Goal: Obtain resource: Download file/media

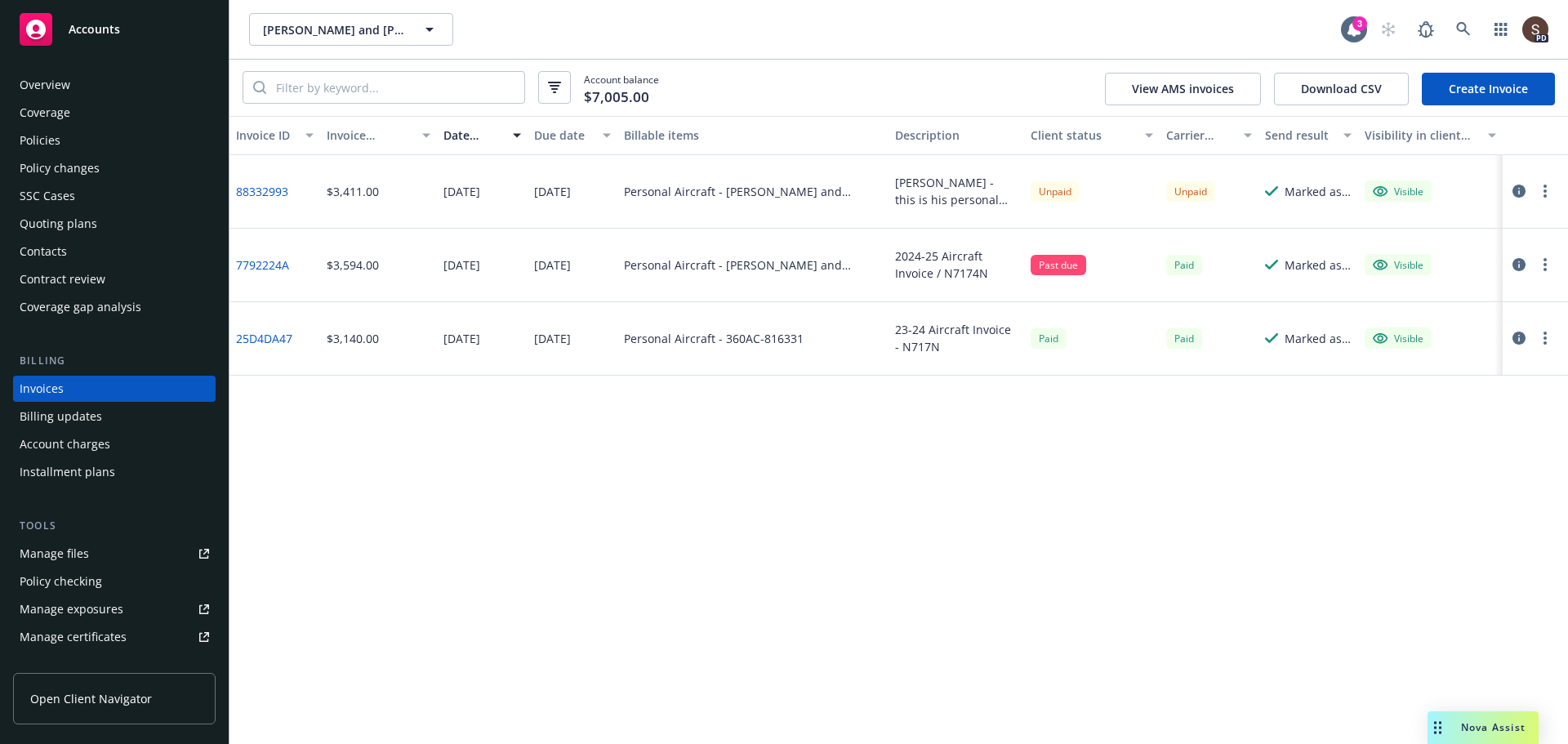
click at [1520, 191] on icon "button" at bounding box center [1519, 192] width 13 height 13
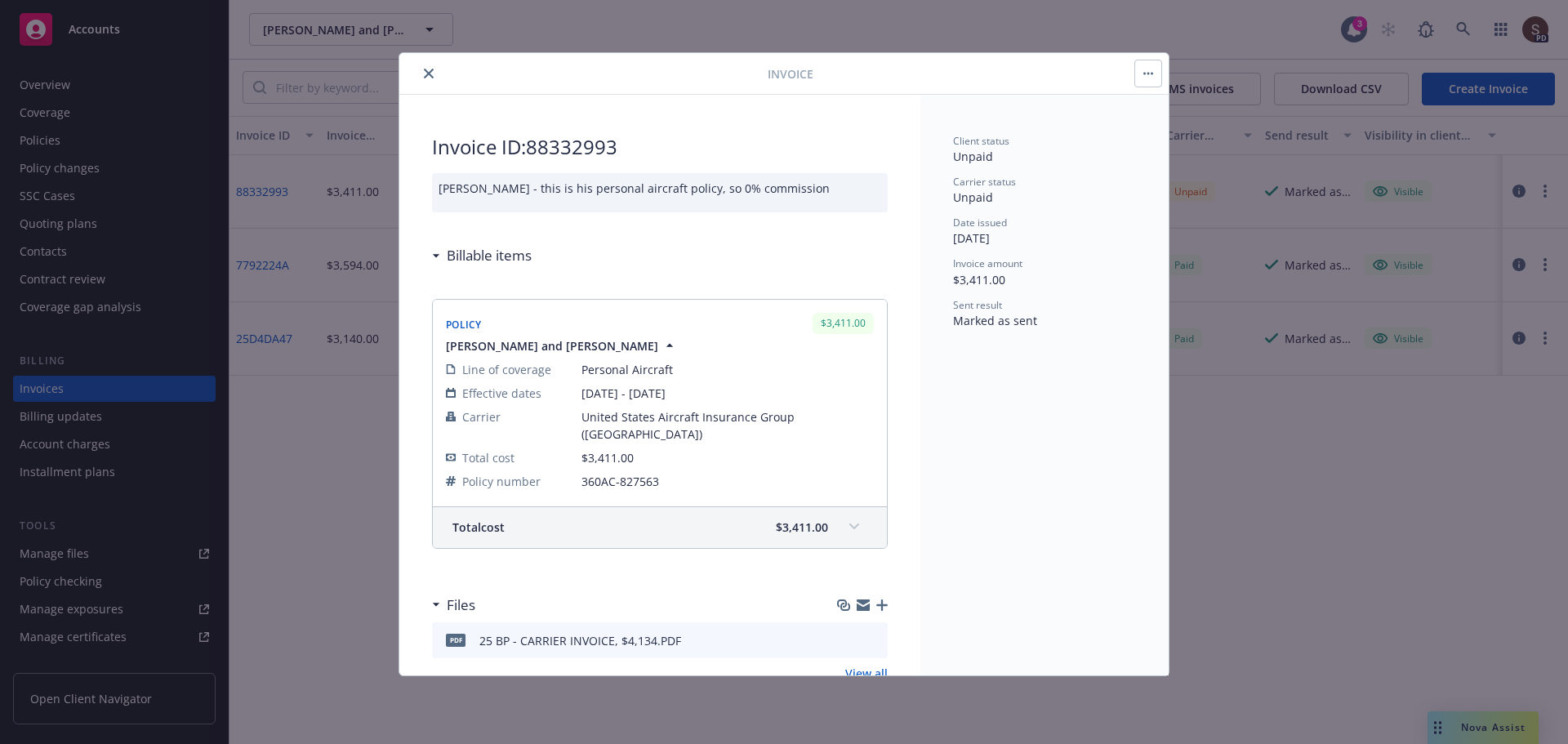
click at [429, 71] on icon "close" at bounding box center [429, 74] width 10 height 10
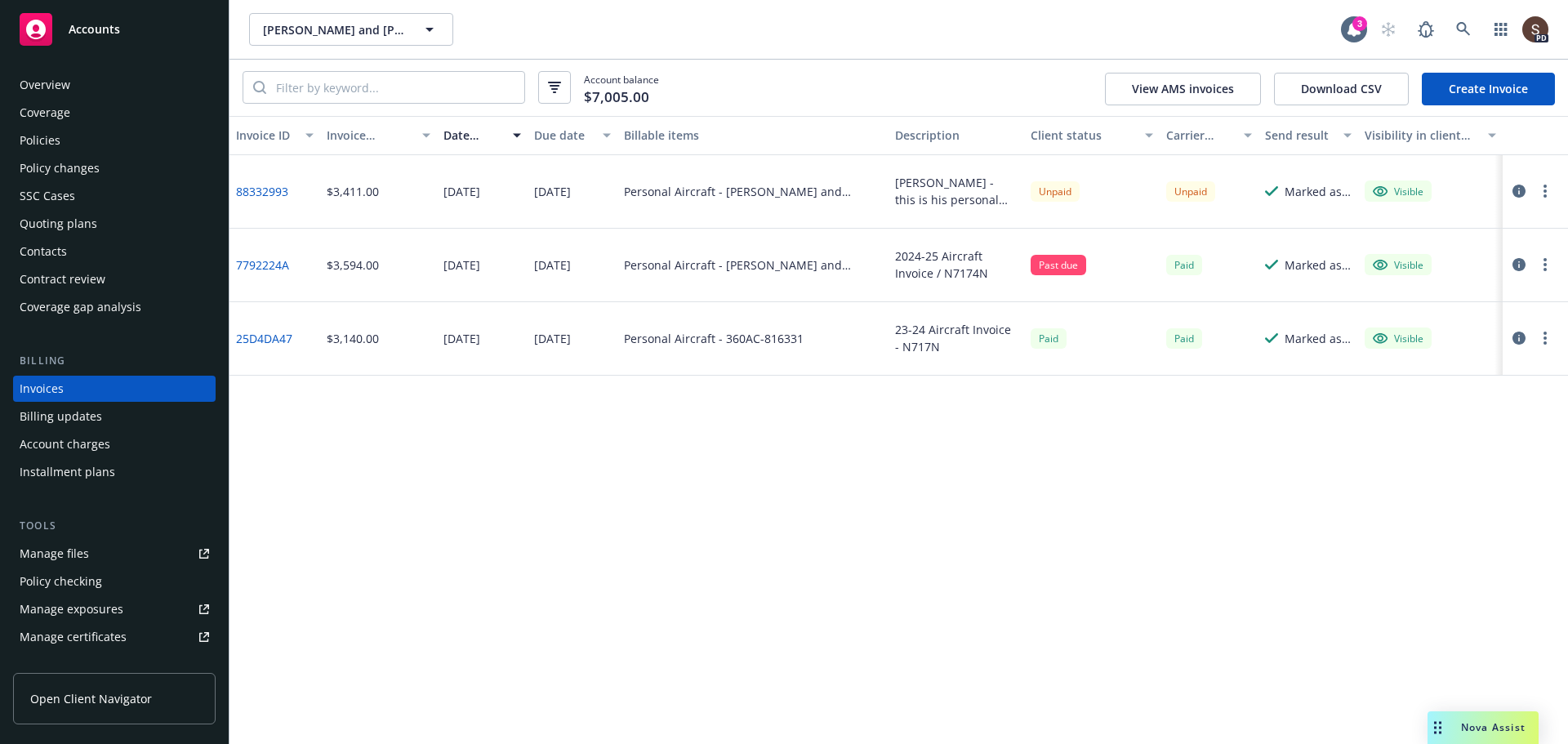
click at [1545, 190] on circle "button" at bounding box center [1545, 191] width 3 height 3
click at [267, 187] on link "88332993" at bounding box center [262, 192] width 52 height 17
click at [1520, 188] on icon "button" at bounding box center [1519, 192] width 13 height 13
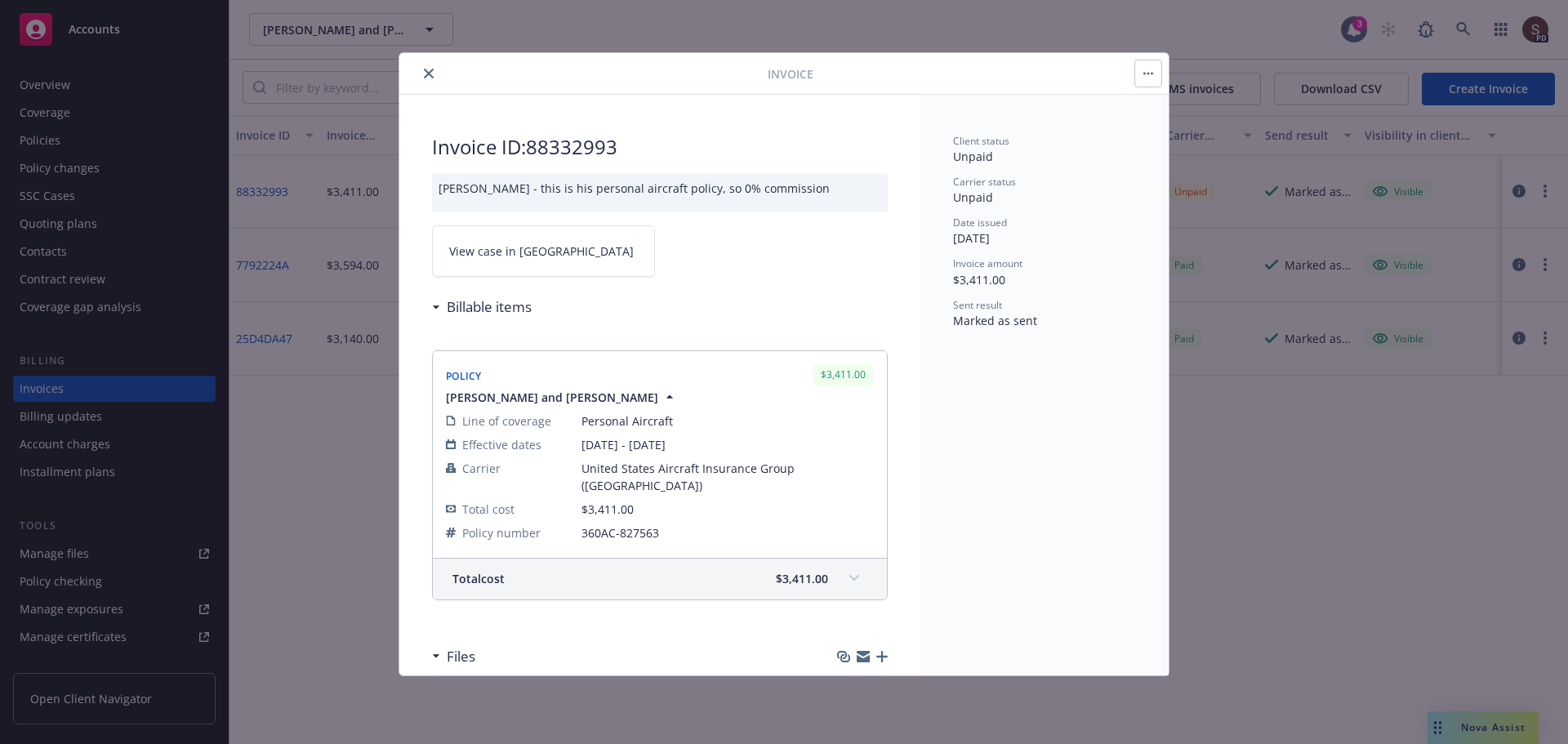
click at [501, 268] on link "View case in SSC" at bounding box center [543, 251] width 223 height 51
click at [426, 77] on icon "close" at bounding box center [429, 74] width 10 height 10
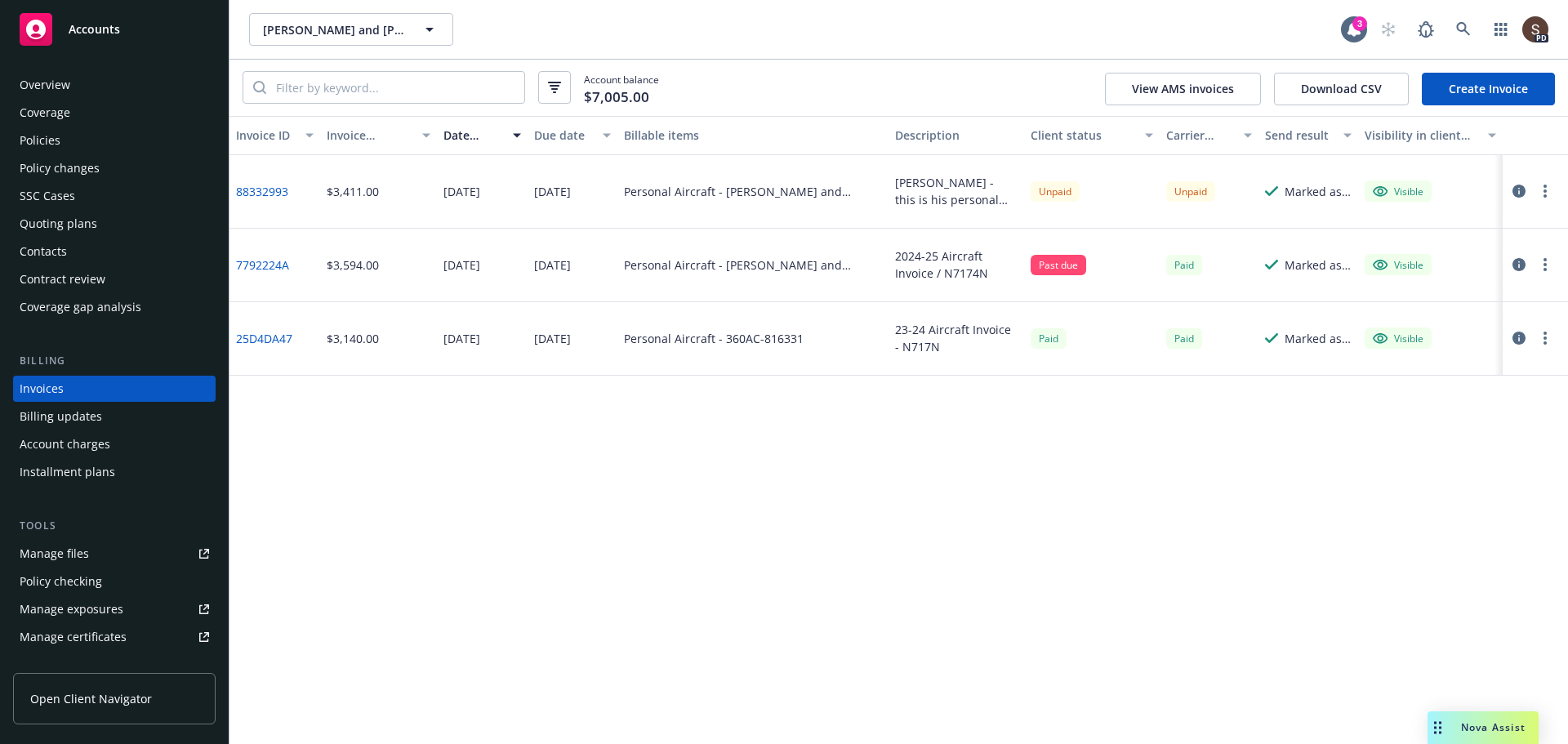
click at [1391, 578] on div "Invoice ID Invoice amount Date issued Due date Billable items Description Clien…" at bounding box center [899, 430] width 1338 height 628
click at [1461, 24] on icon at bounding box center [1463, 29] width 14 height 14
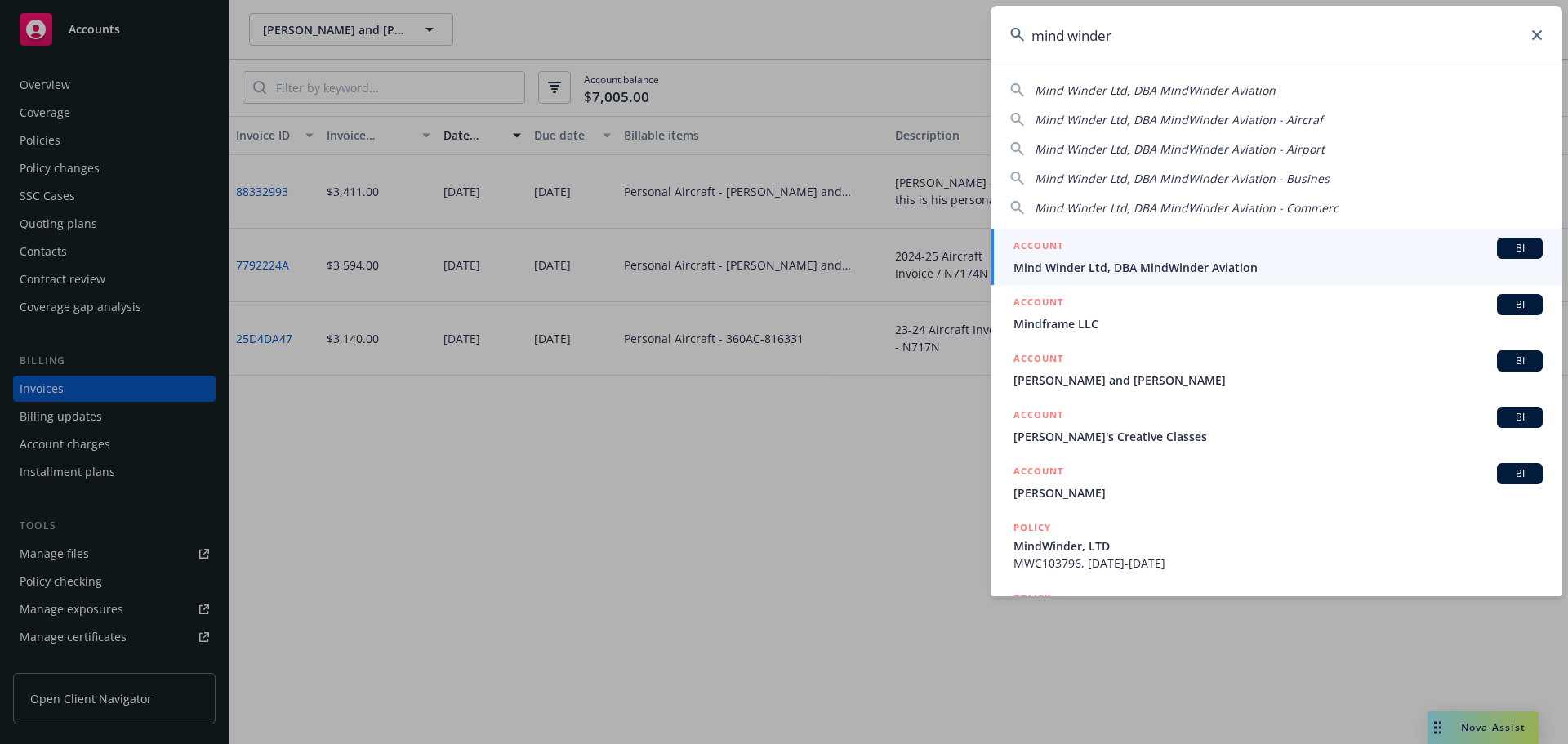
type input "mind winder"
click at [1107, 274] on span "Mind Winder Ltd, DBA MindWinder Aviation" at bounding box center [1279, 267] width 530 height 17
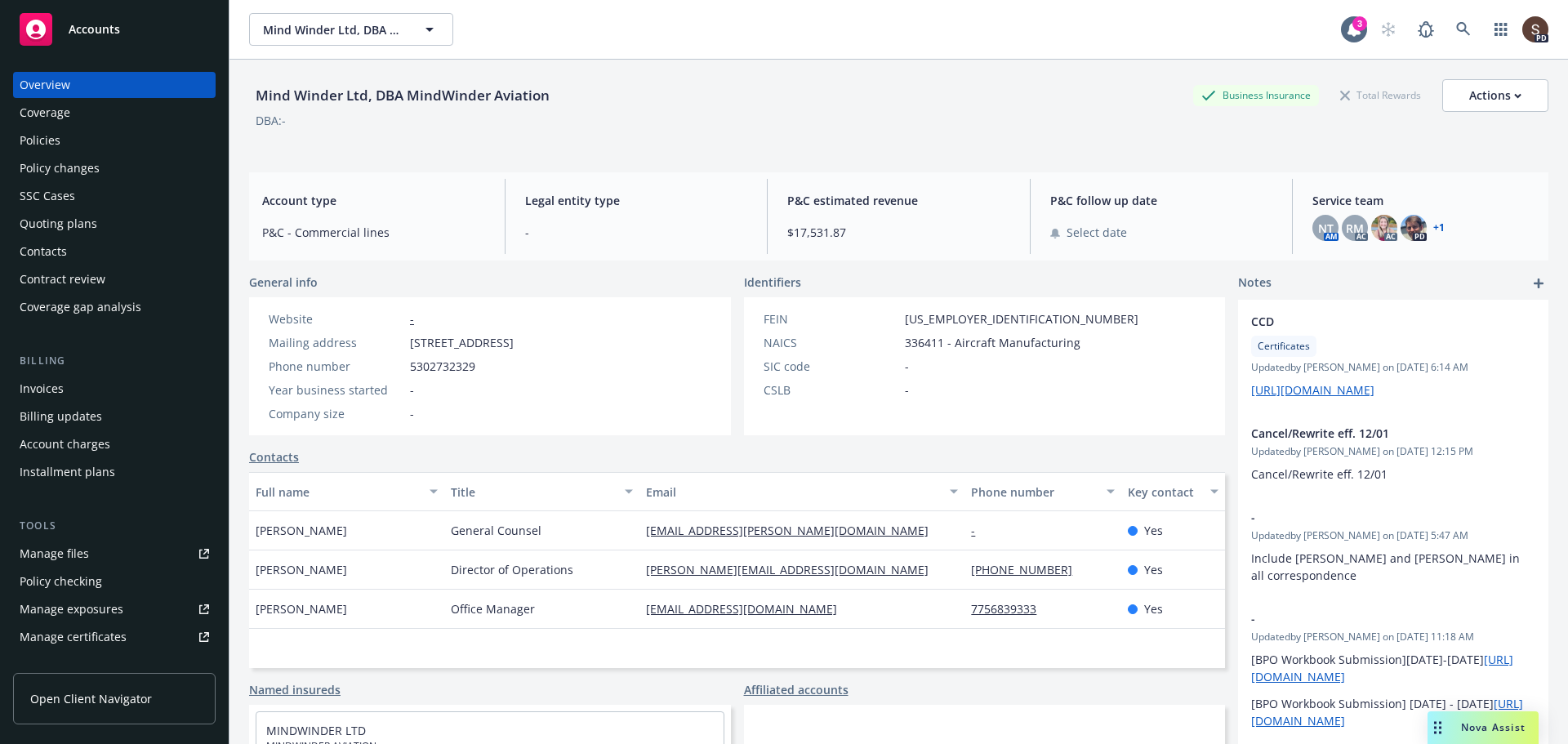
click at [50, 137] on div "Policies" at bounding box center [40, 140] width 41 height 26
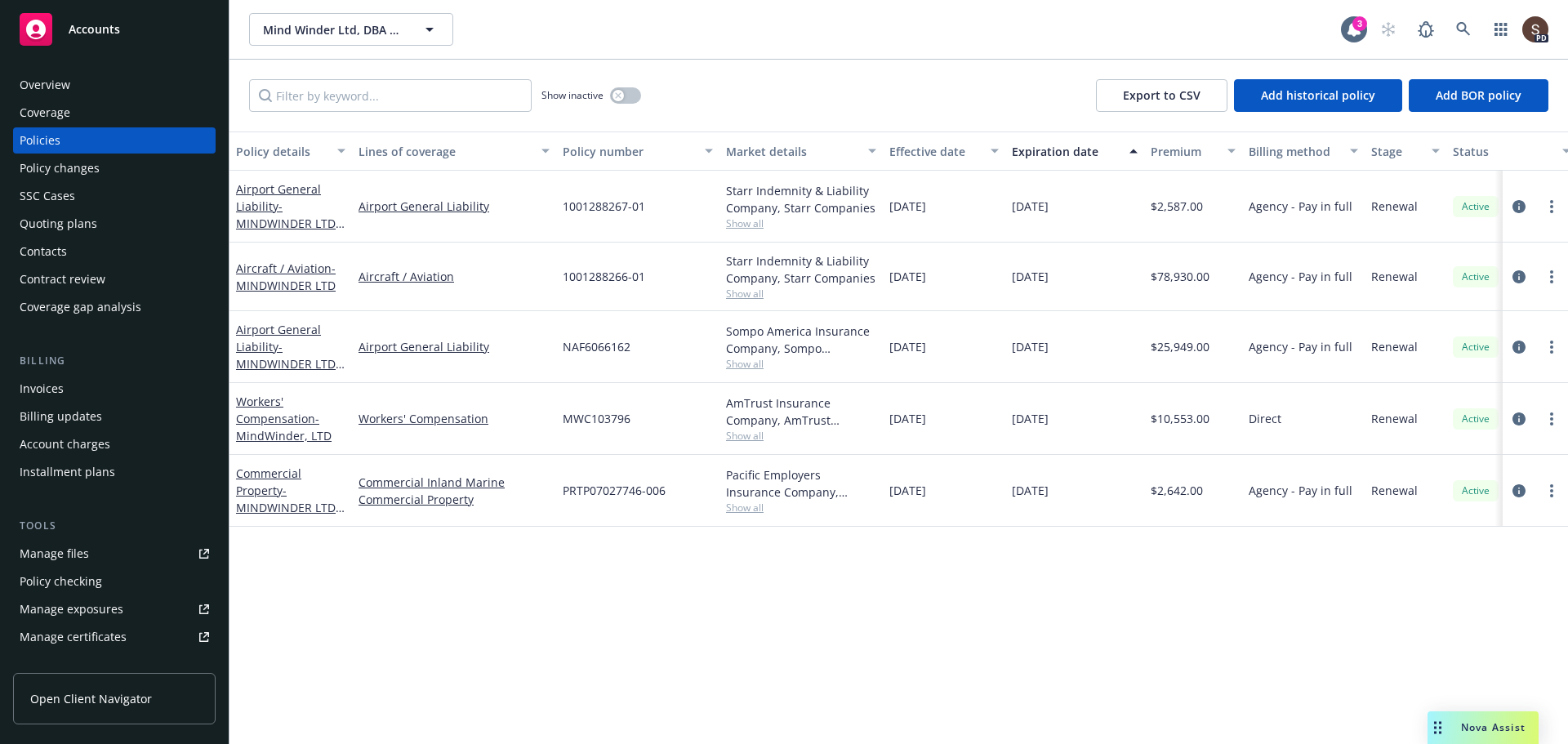
click at [85, 550] on div "Manage files" at bounding box center [54, 553] width 70 height 26
click at [1178, 87] on button "Export to CSV" at bounding box center [1162, 95] width 131 height 33
click at [829, 662] on div "Policy details Lines of coverage Policy number Market details Effective date Ex…" at bounding box center [899, 437] width 1338 height 613
click at [1526, 494] on link "circleInformation" at bounding box center [1518, 490] width 19 height 19
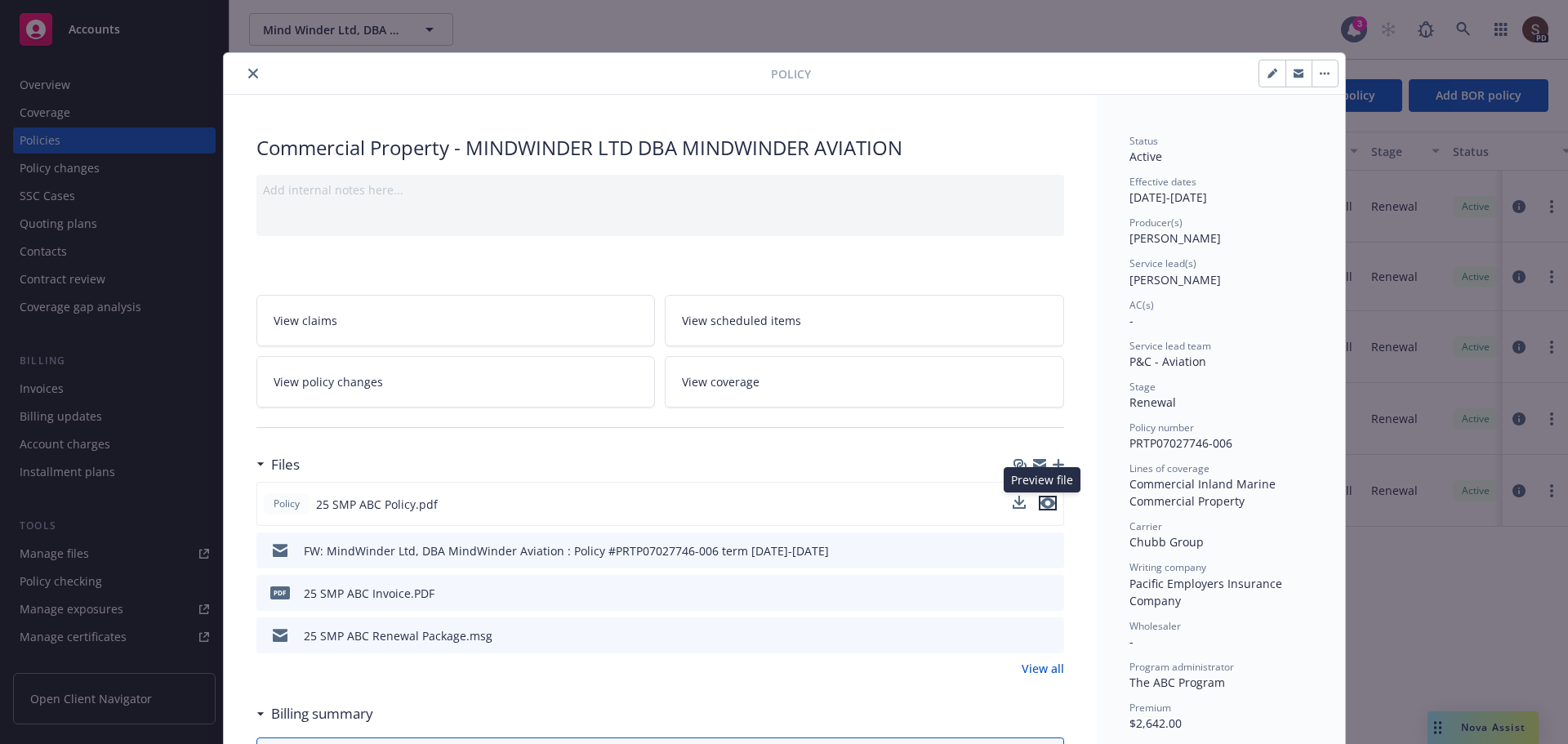
click at [1047, 505] on icon "preview file" at bounding box center [1048, 504] width 14 height 12
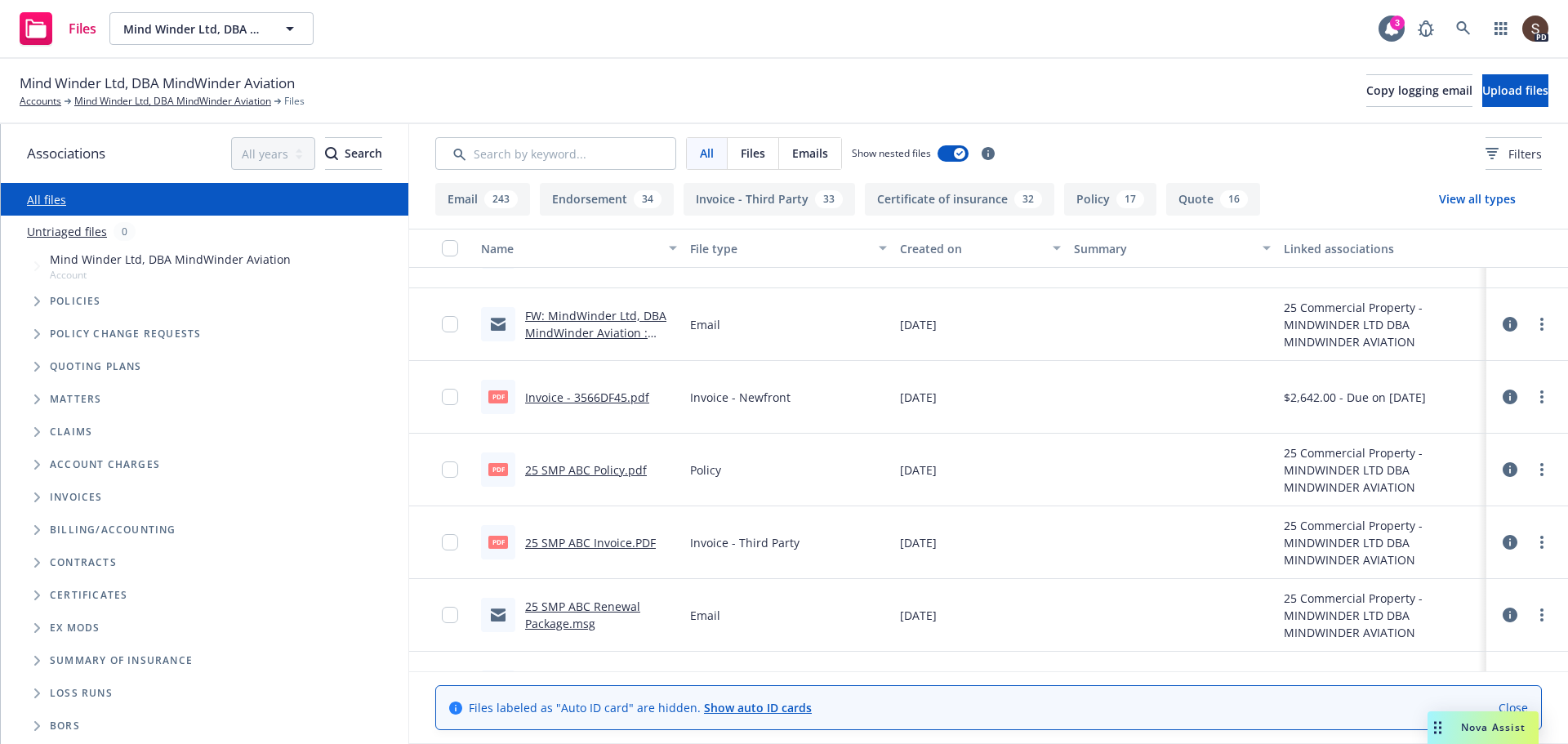
scroll to position [82, 0]
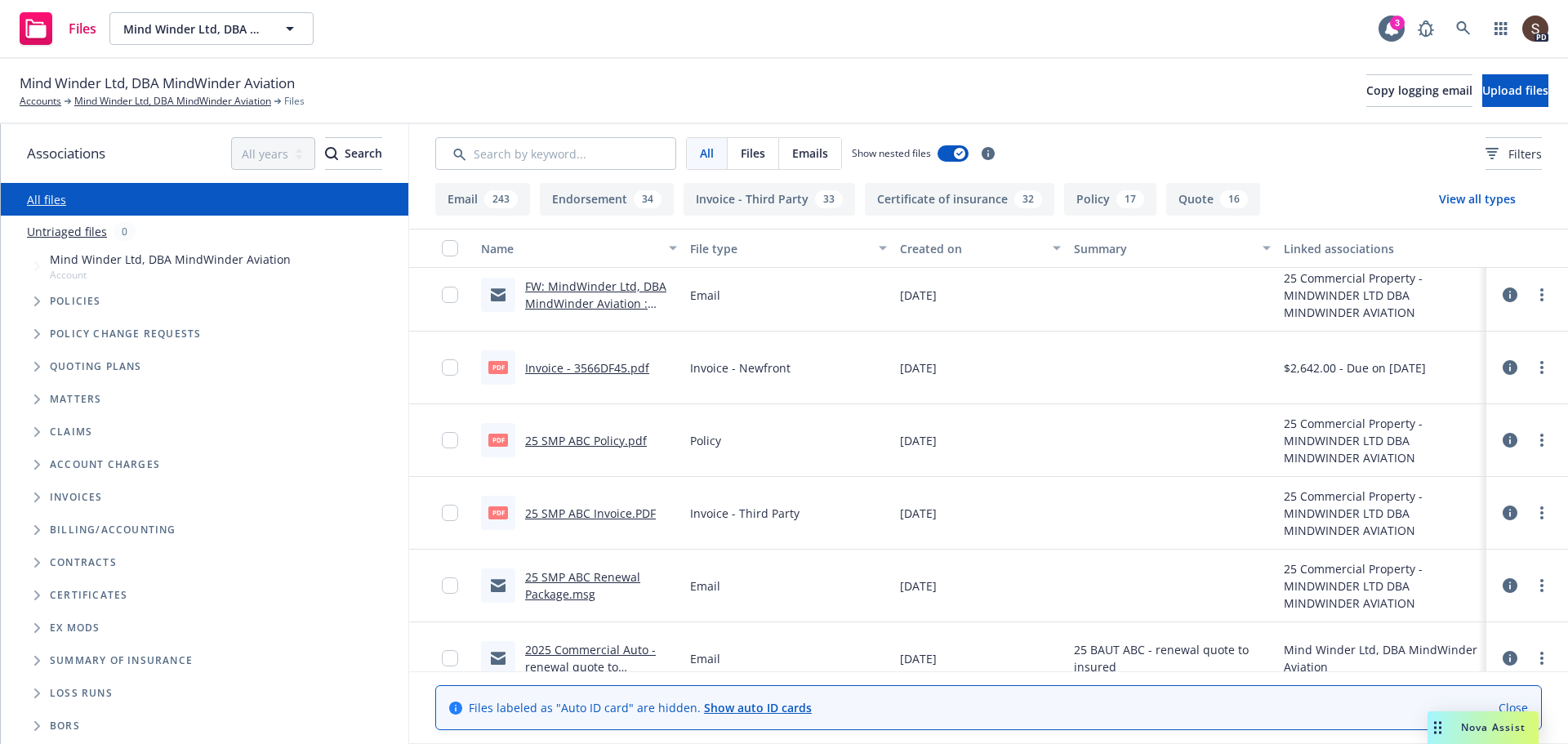
click at [592, 579] on link "25 SMP ABC Renewal Package.msg" at bounding box center [583, 585] width 115 height 33
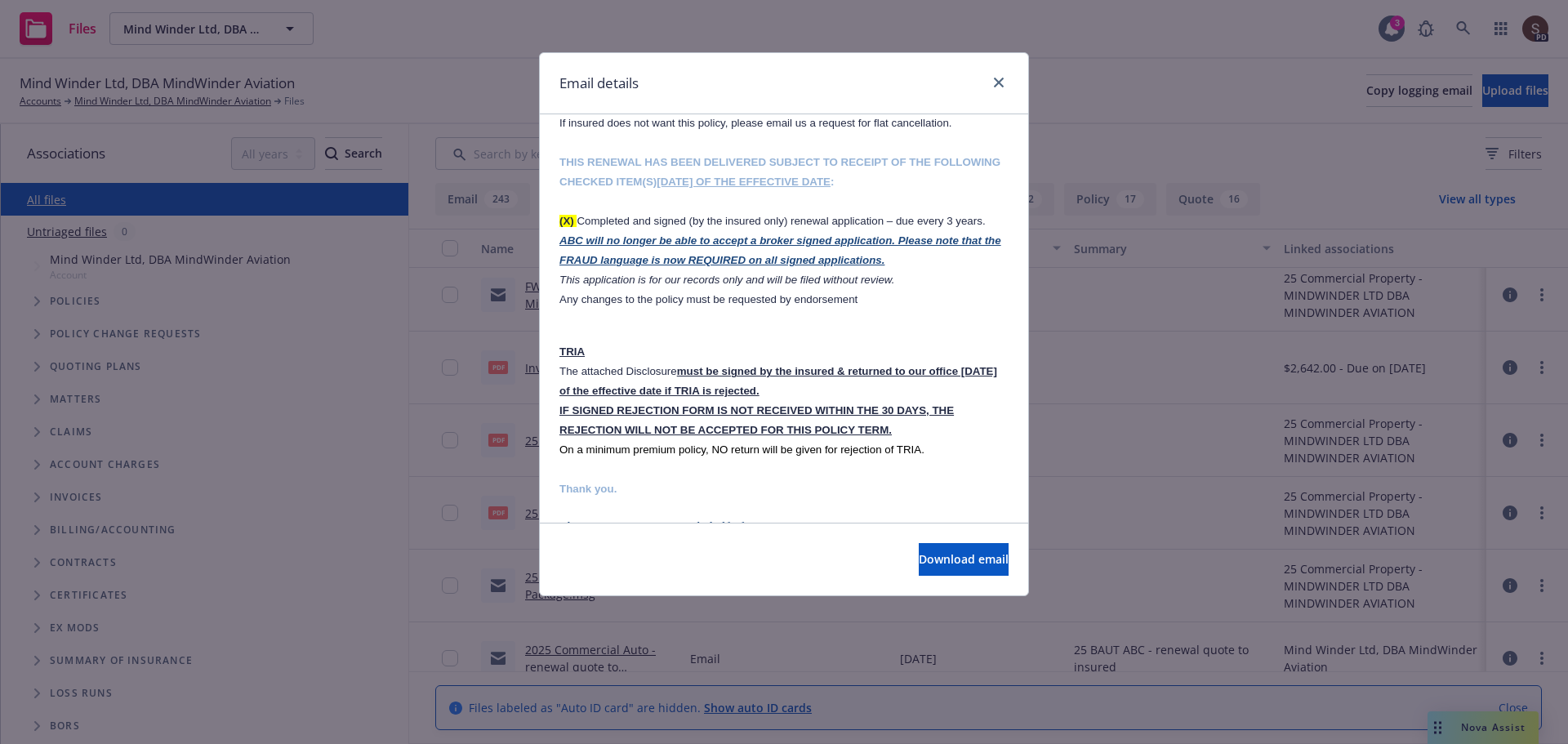
scroll to position [1225, 0]
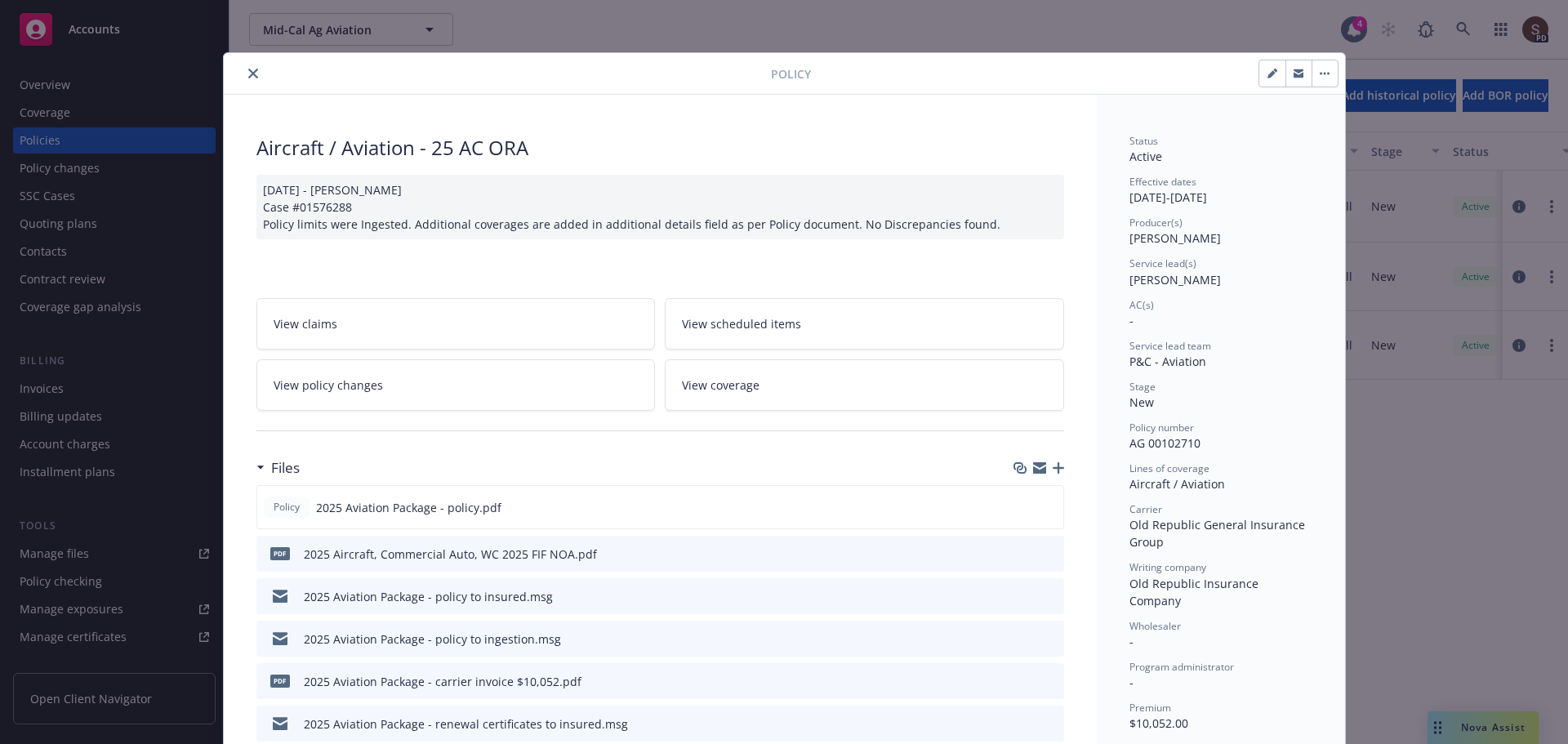
click at [255, 67] on div at bounding box center [500, 73] width 541 height 19
click at [244, 79] on button "close" at bounding box center [253, 73] width 19 height 19
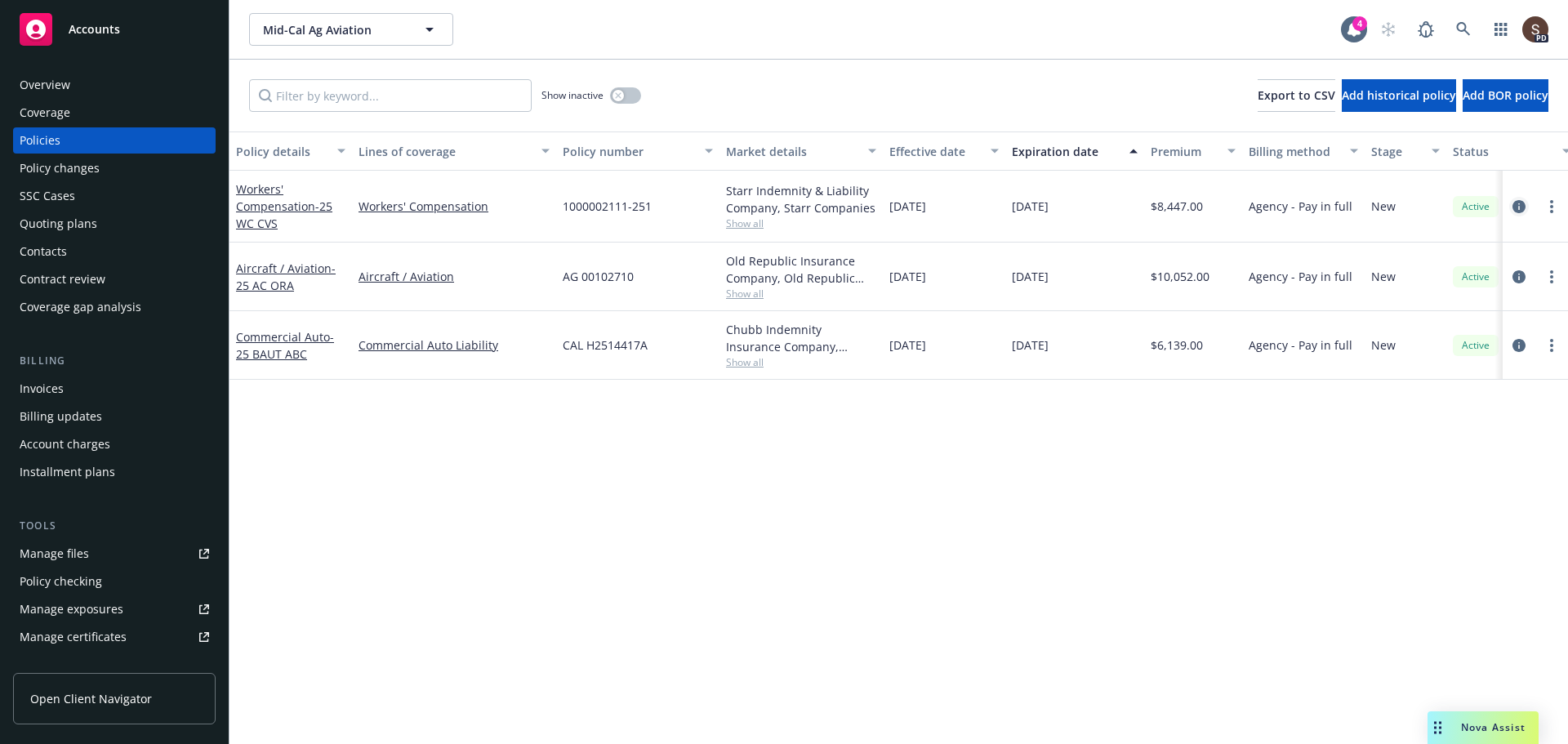
click at [1518, 208] on icon "circleInformation" at bounding box center [1519, 207] width 13 height 13
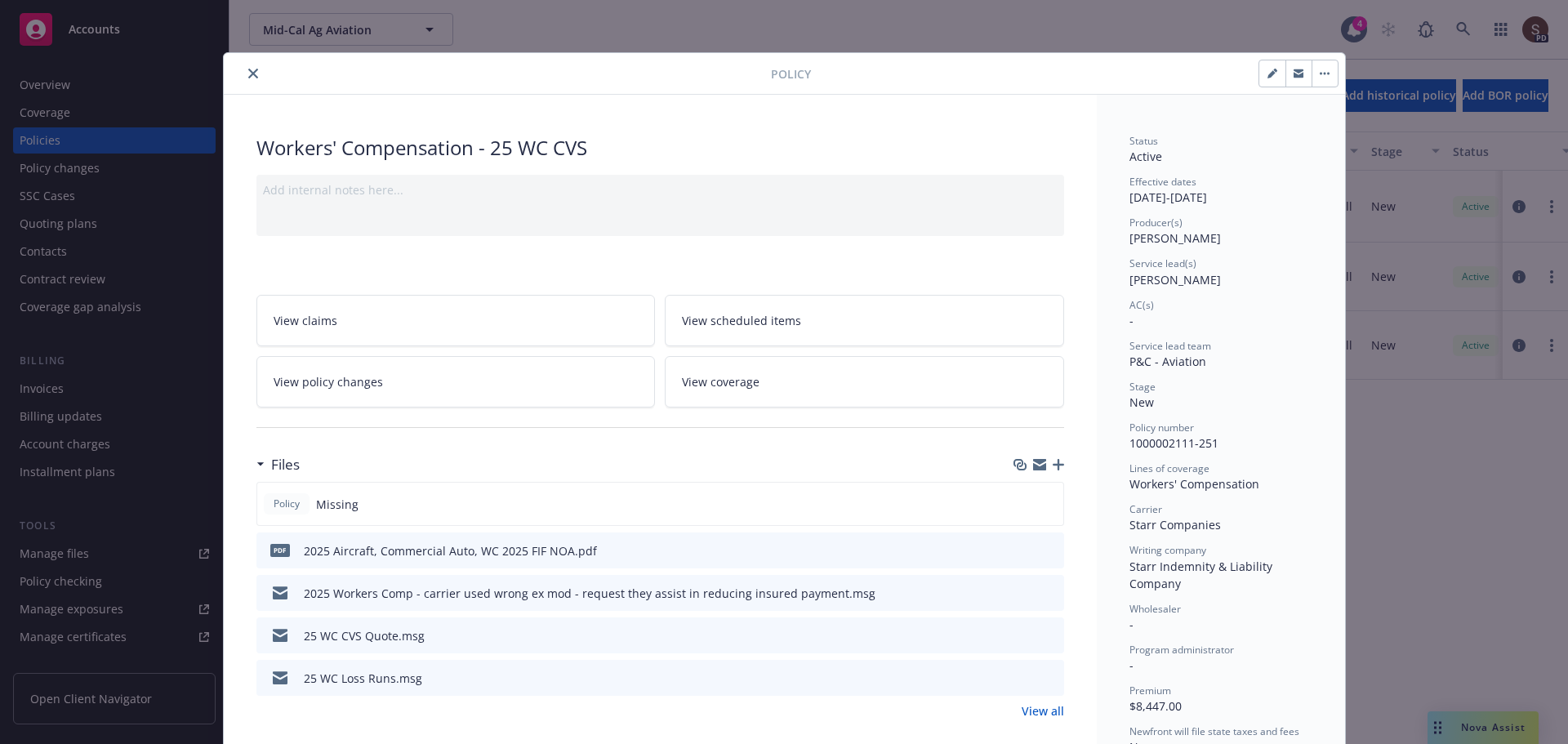
drag, startPoint x: 245, startPoint y: 70, endPoint x: 259, endPoint y: 87, distance: 22.0
click at [248, 70] on icon "close" at bounding box center [253, 74] width 10 height 10
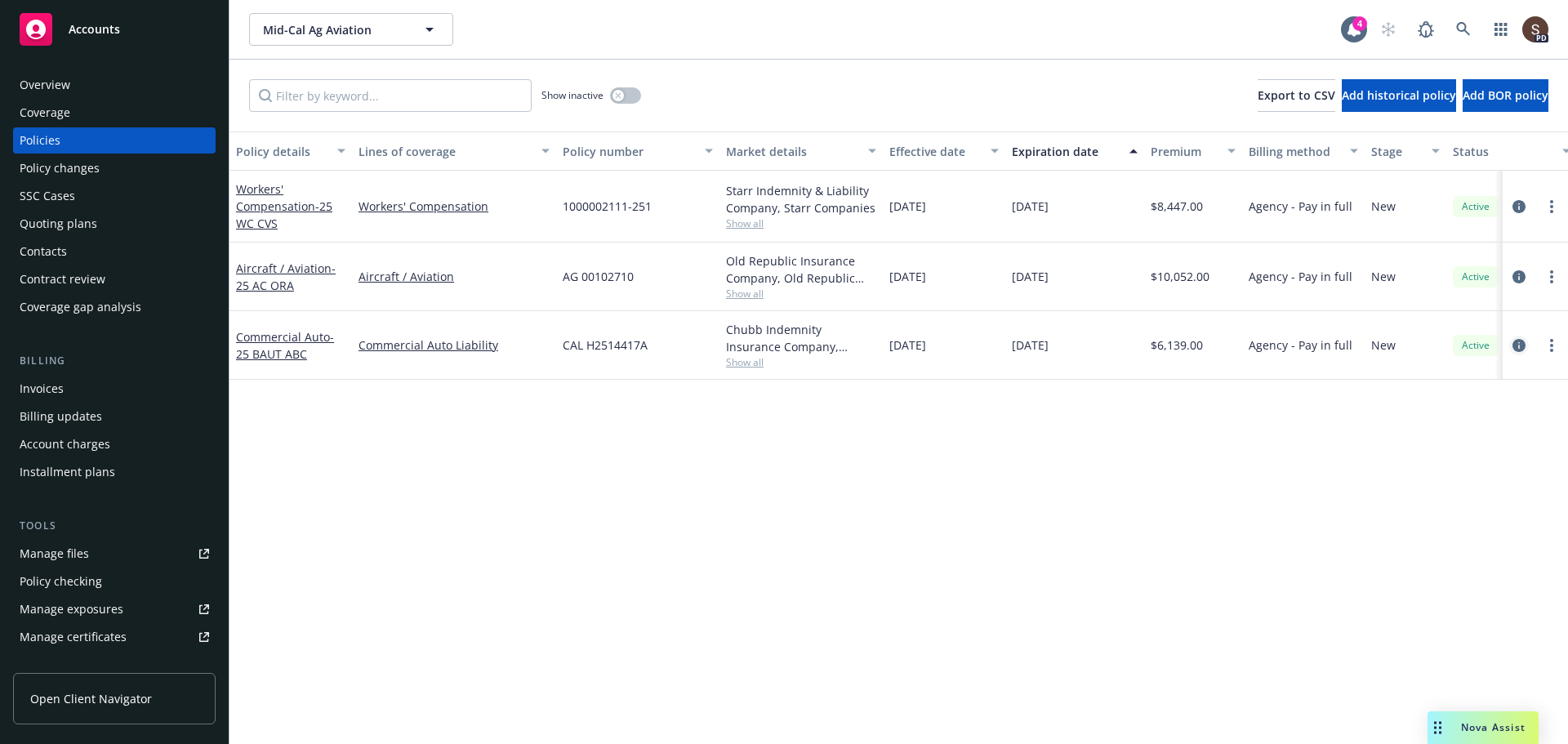
click at [1523, 346] on icon "circleInformation" at bounding box center [1519, 346] width 13 height 13
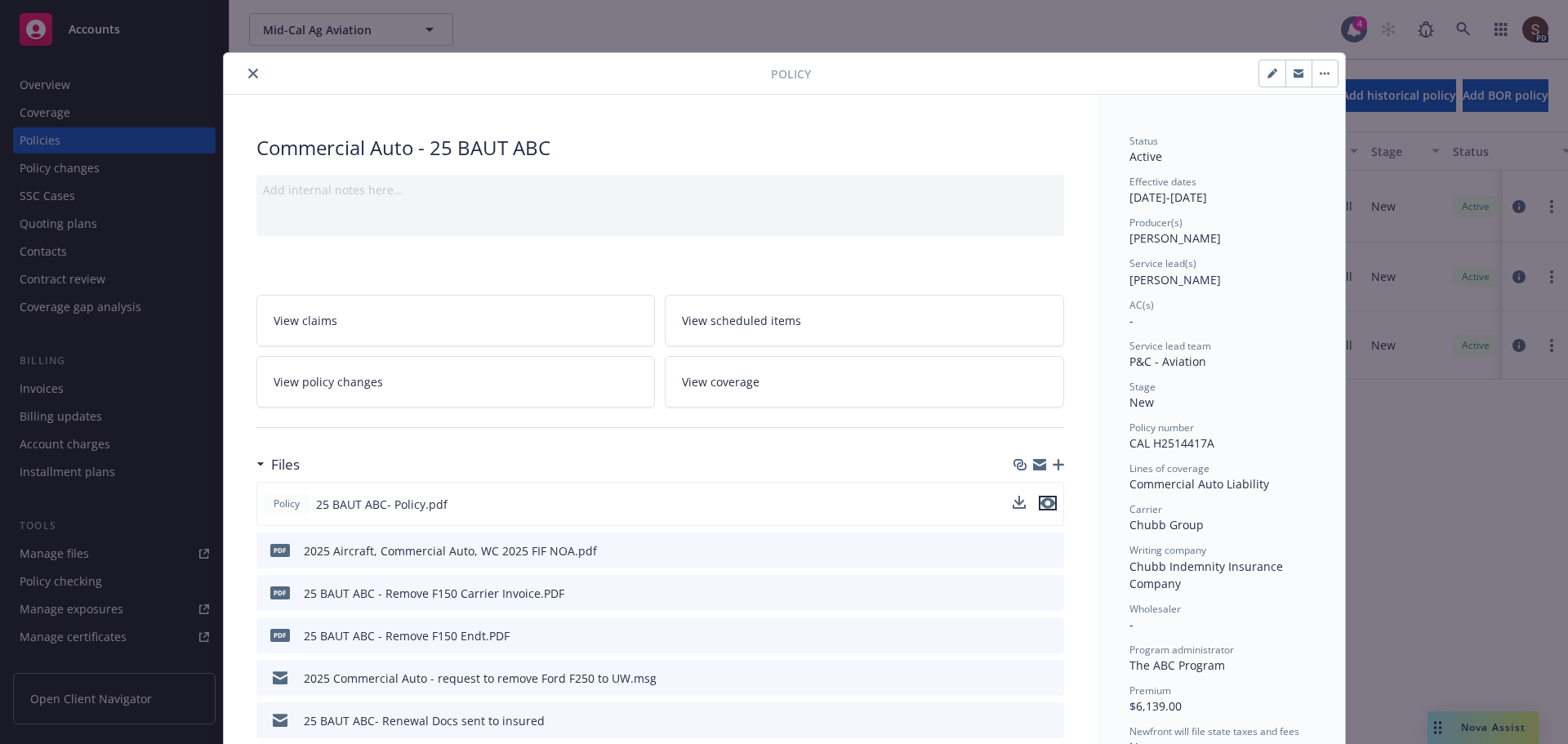
click at [1043, 498] on icon "preview file" at bounding box center [1048, 504] width 14 height 12
click at [250, 71] on icon "close" at bounding box center [253, 74] width 10 height 10
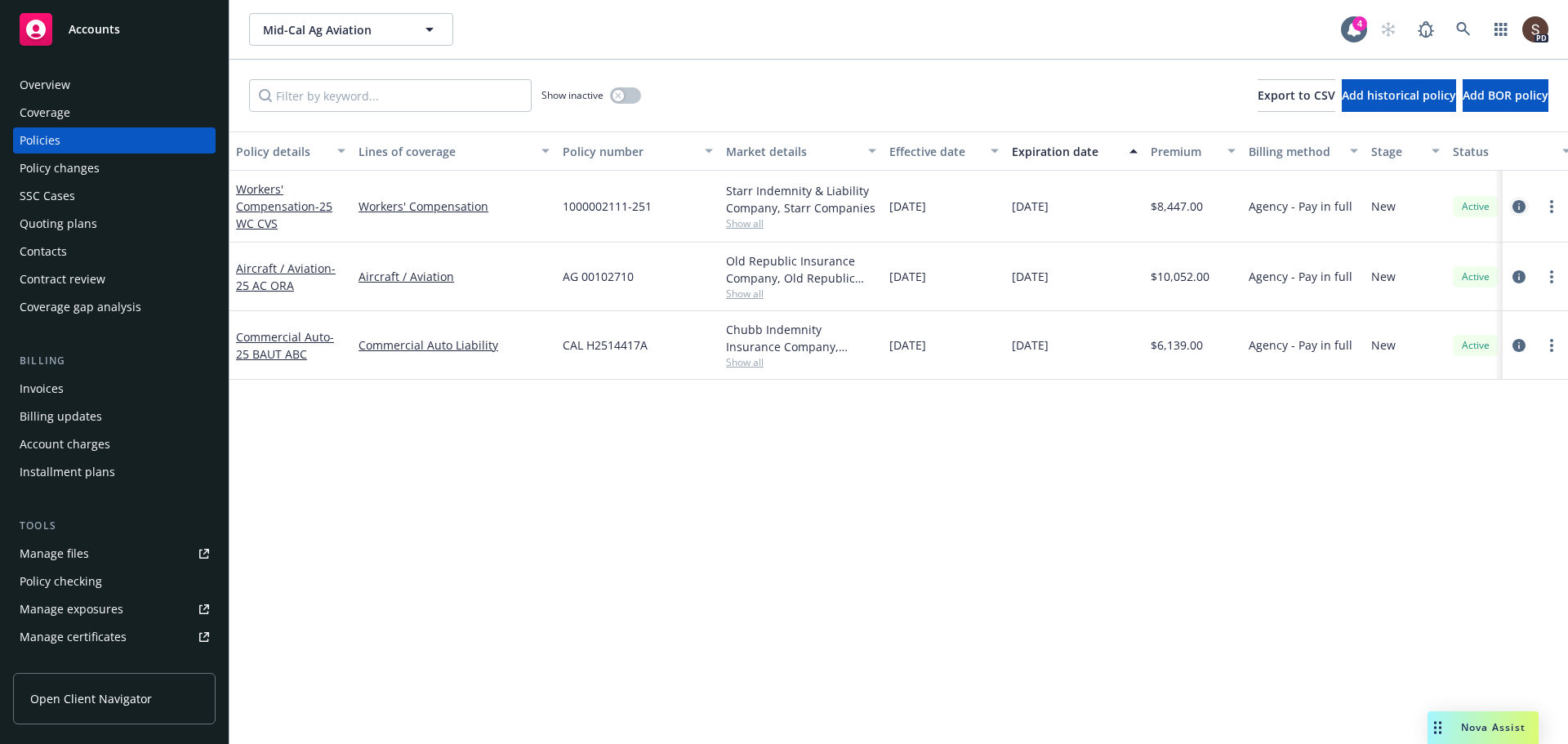
click at [1523, 205] on icon "circleInformation" at bounding box center [1519, 207] width 13 height 13
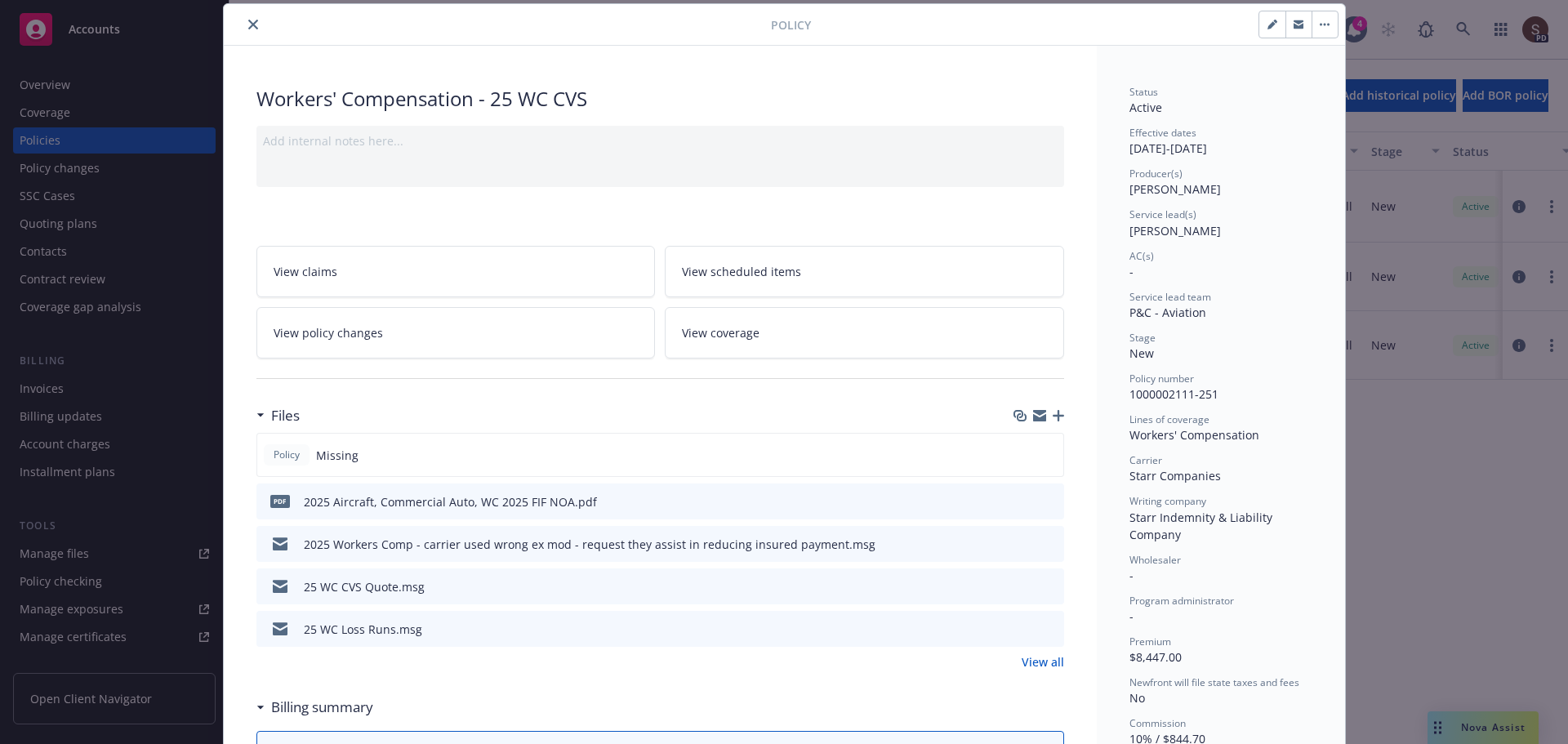
scroll to position [130, 0]
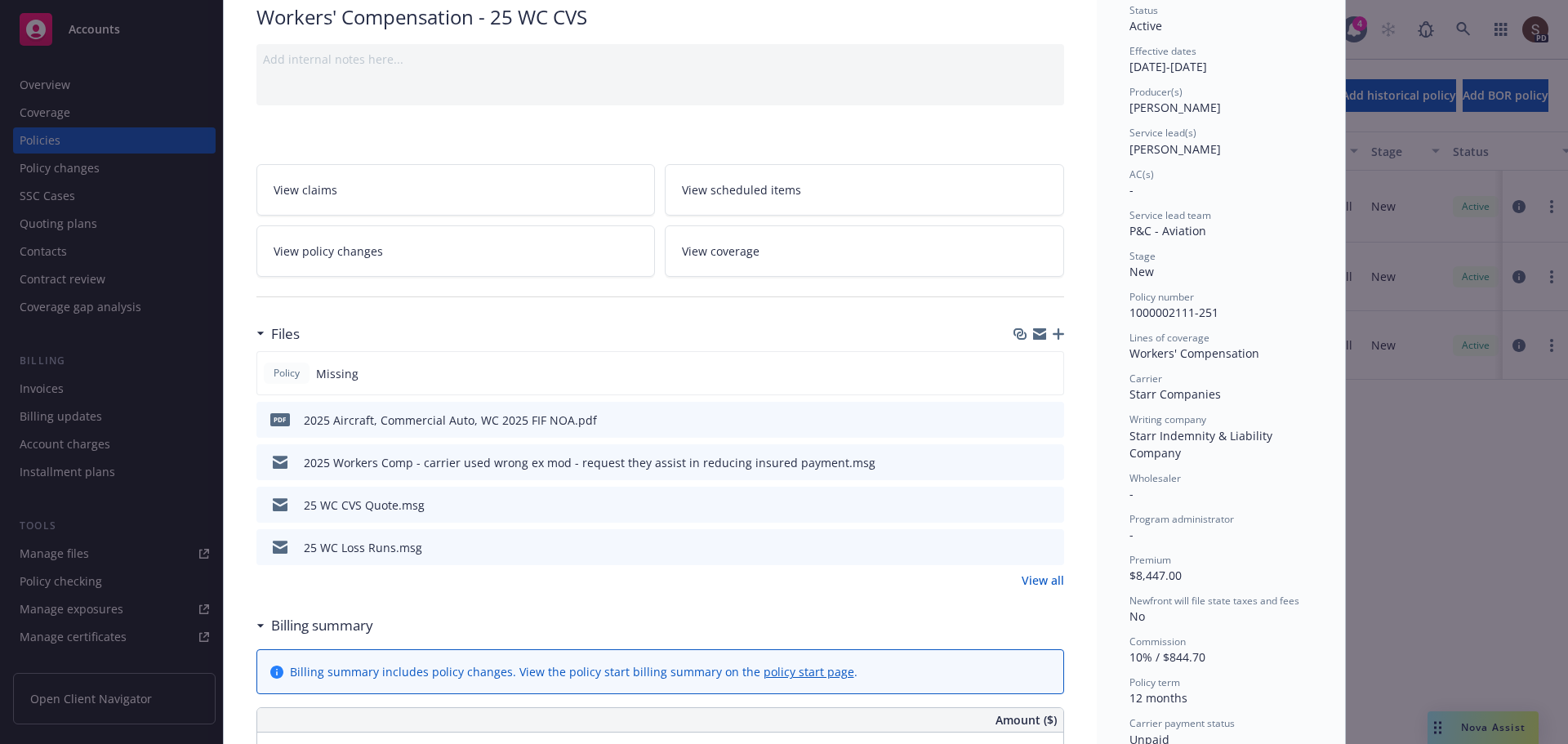
click at [1030, 586] on link "View all" at bounding box center [1043, 580] width 43 height 17
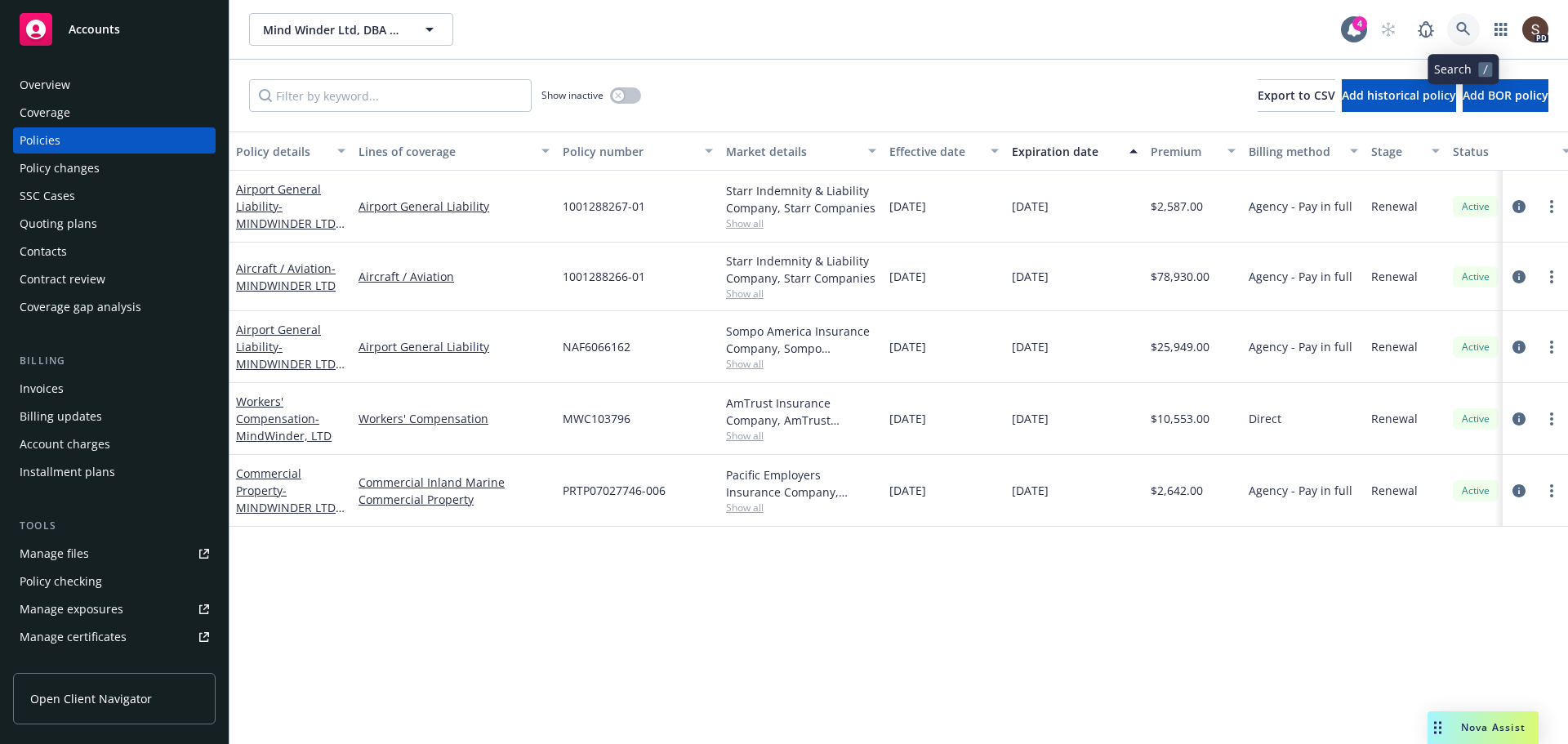
click at [1464, 19] on link at bounding box center [1464, 29] width 33 height 33
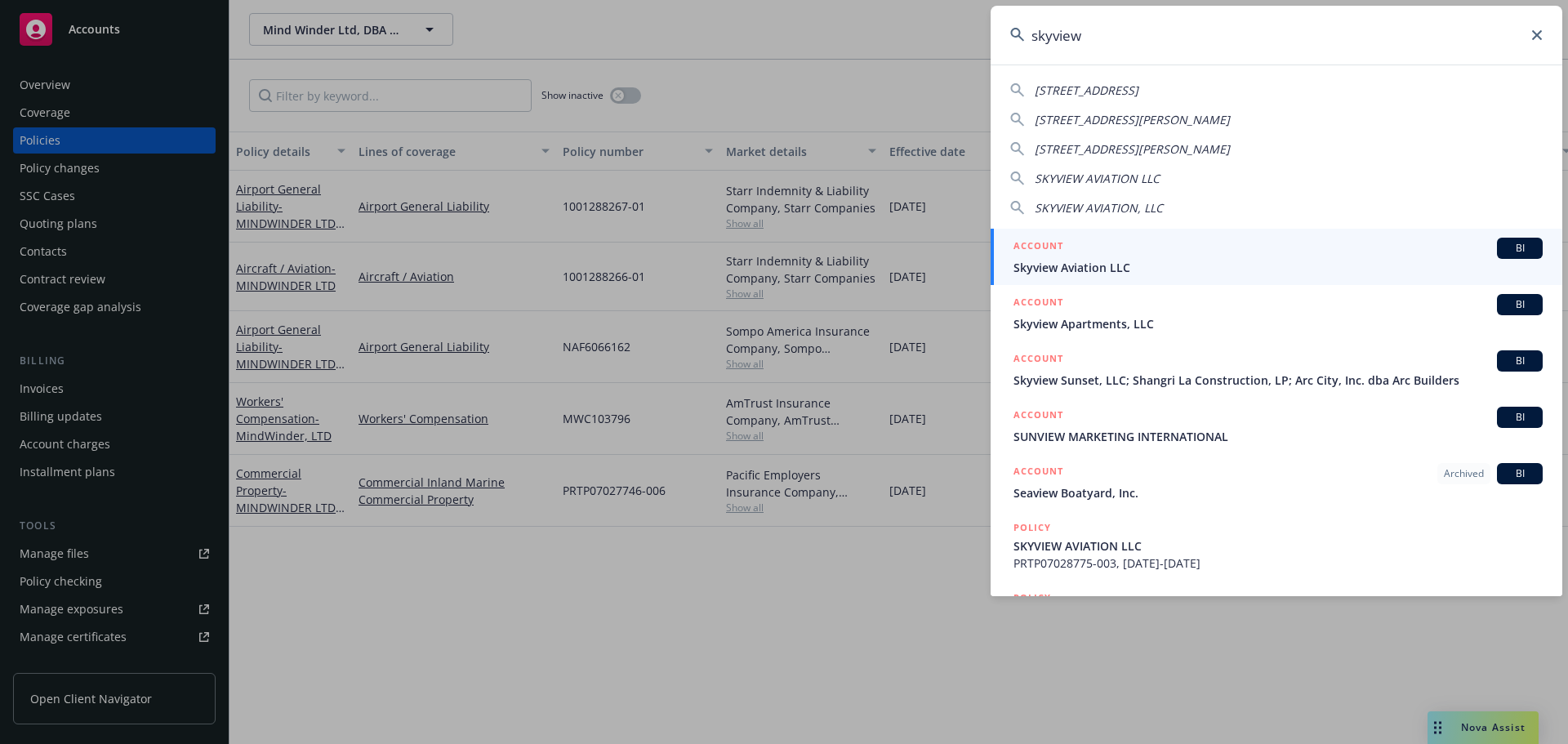
type input "skyview"
click at [1041, 270] on span "Skyview Aviation LLC" at bounding box center [1279, 267] width 530 height 17
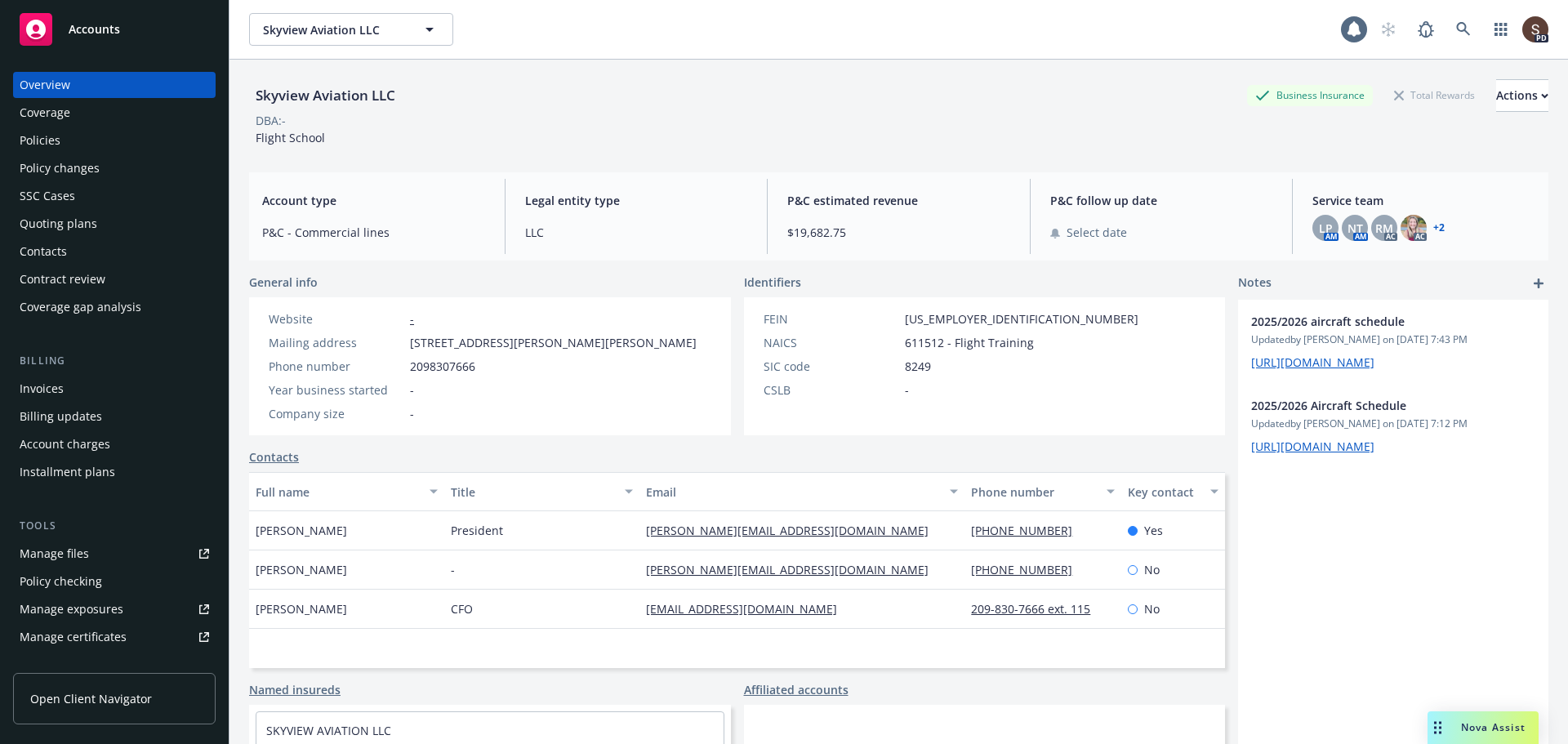
click at [56, 132] on div "Policies" at bounding box center [40, 140] width 41 height 26
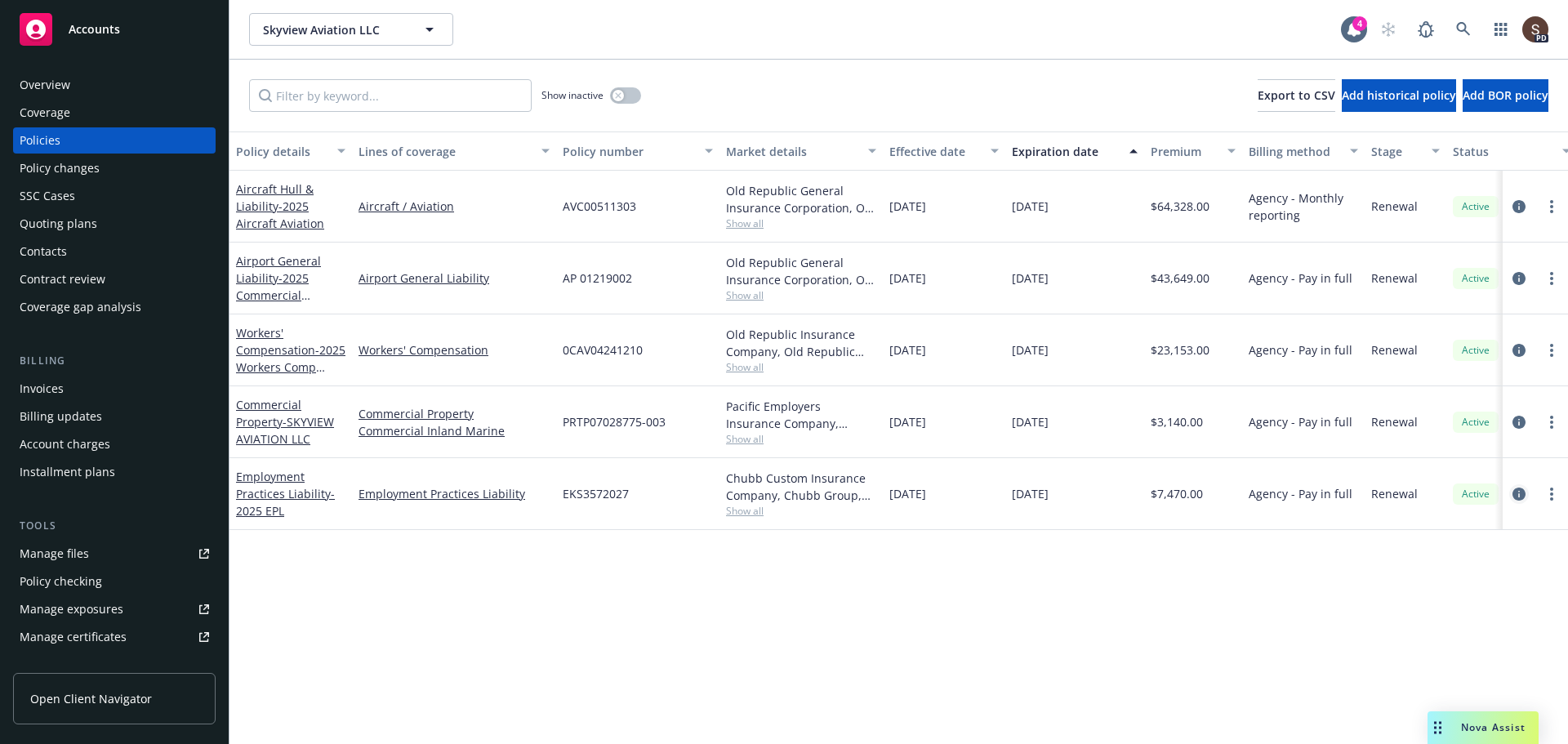
click at [1519, 492] on icon "circleInformation" at bounding box center [1519, 494] width 13 height 13
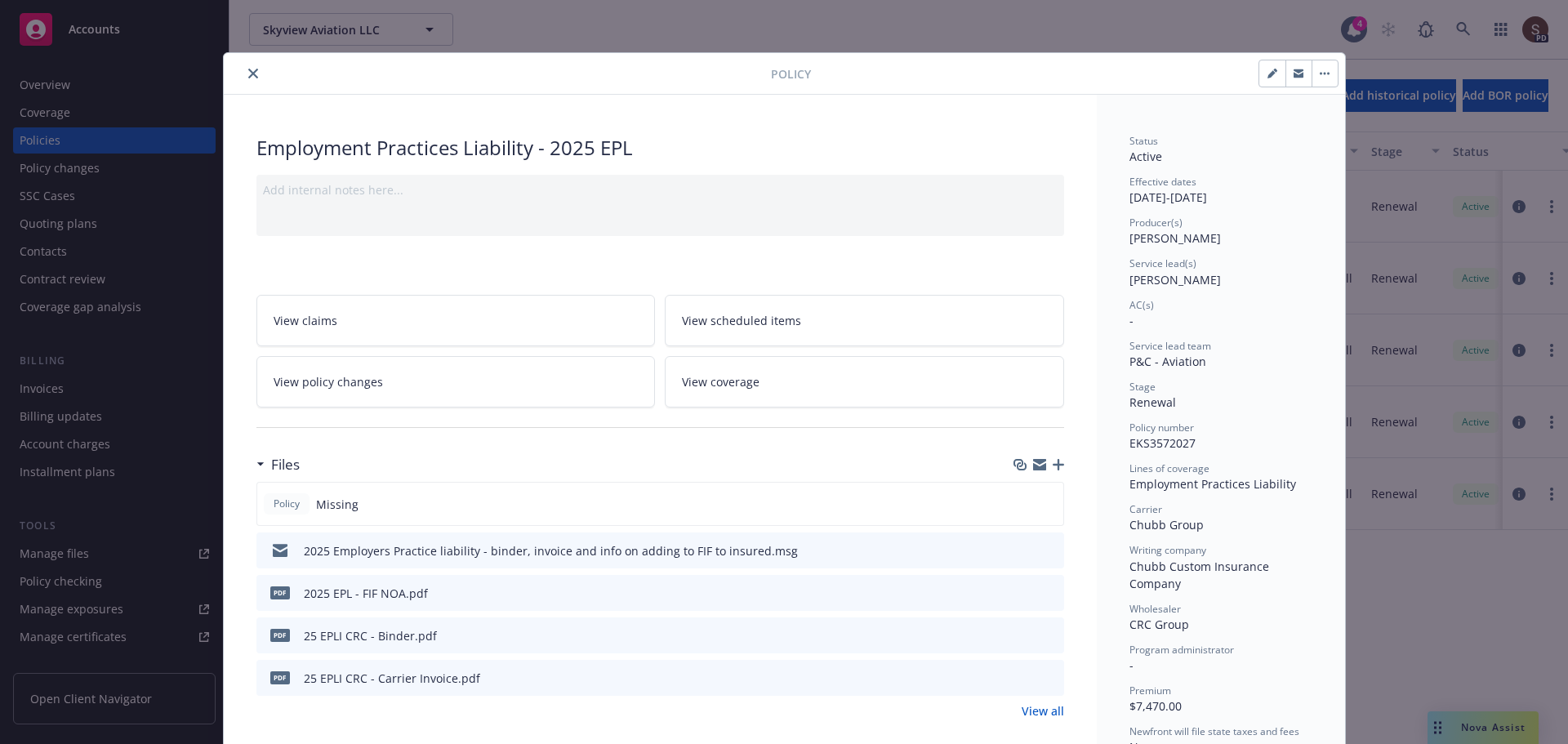
click at [248, 72] on icon "close" at bounding box center [253, 74] width 10 height 10
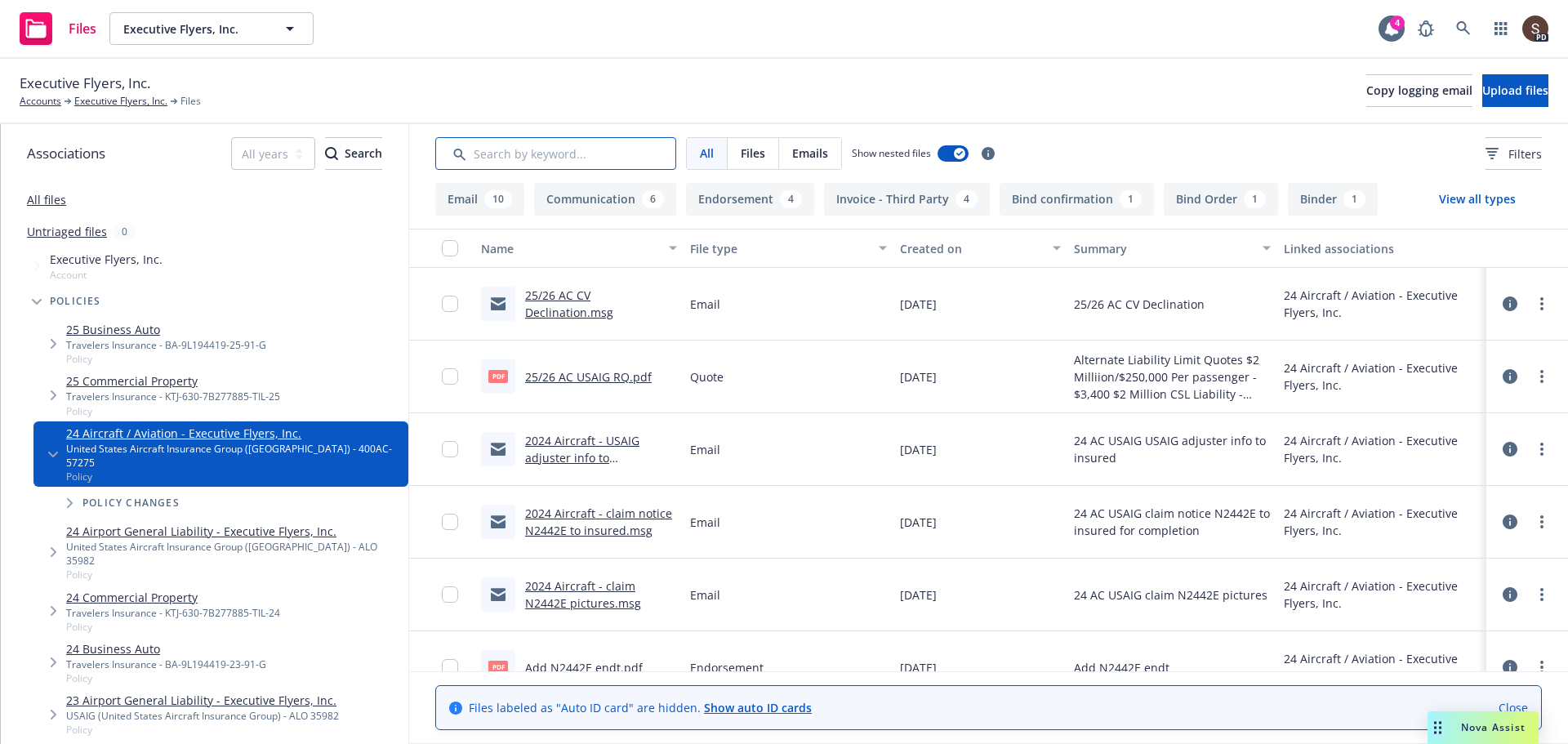
click at [503, 150] on input "Search by keyword..." at bounding box center [556, 153] width 241 height 33
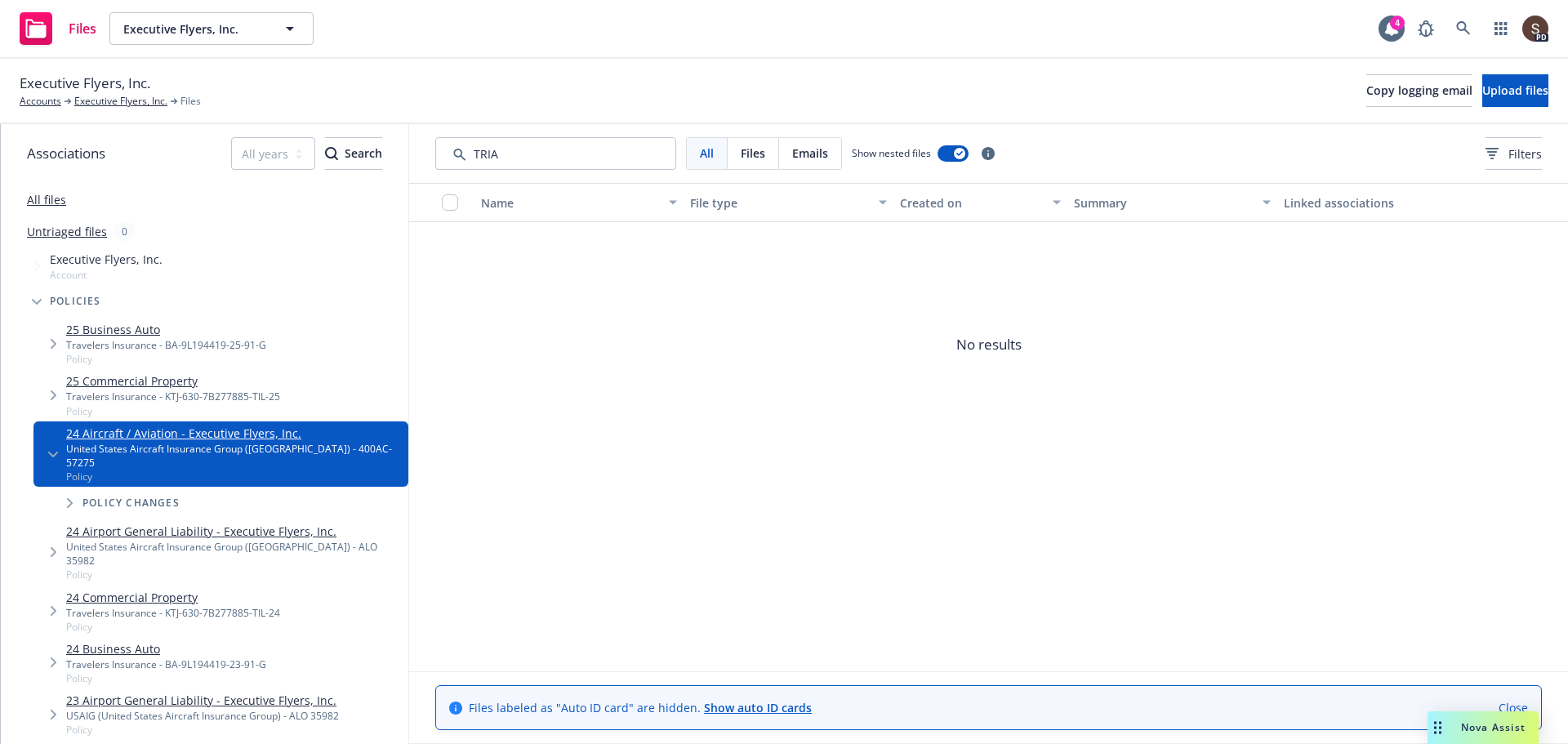
click at [51, 201] on link "All files" at bounding box center [46, 199] width 40 height 15
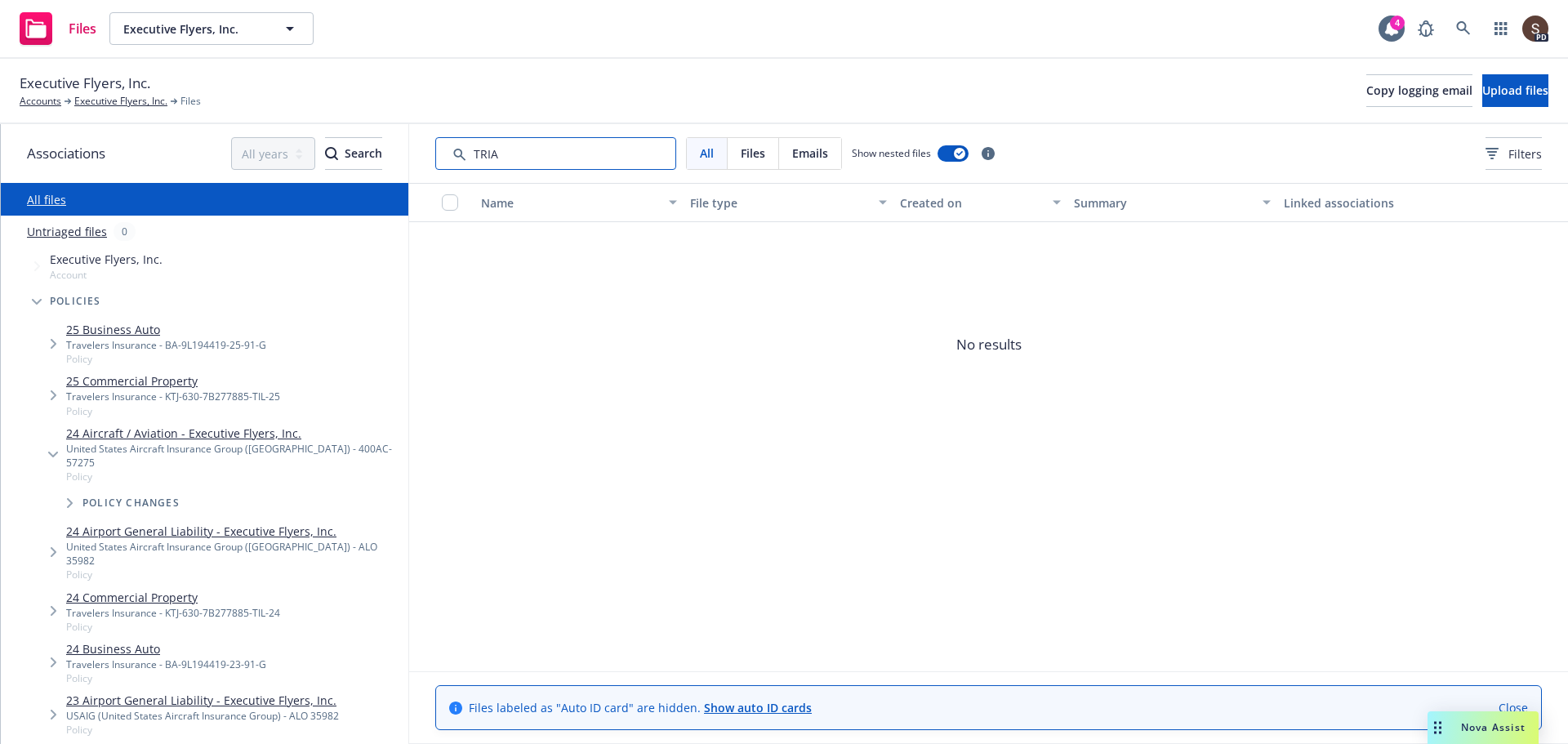
drag, startPoint x: 546, startPoint y: 151, endPoint x: 462, endPoint y: 142, distance: 84.5
click at [462, 142] on input "Search by keyword..." at bounding box center [556, 153] width 241 height 33
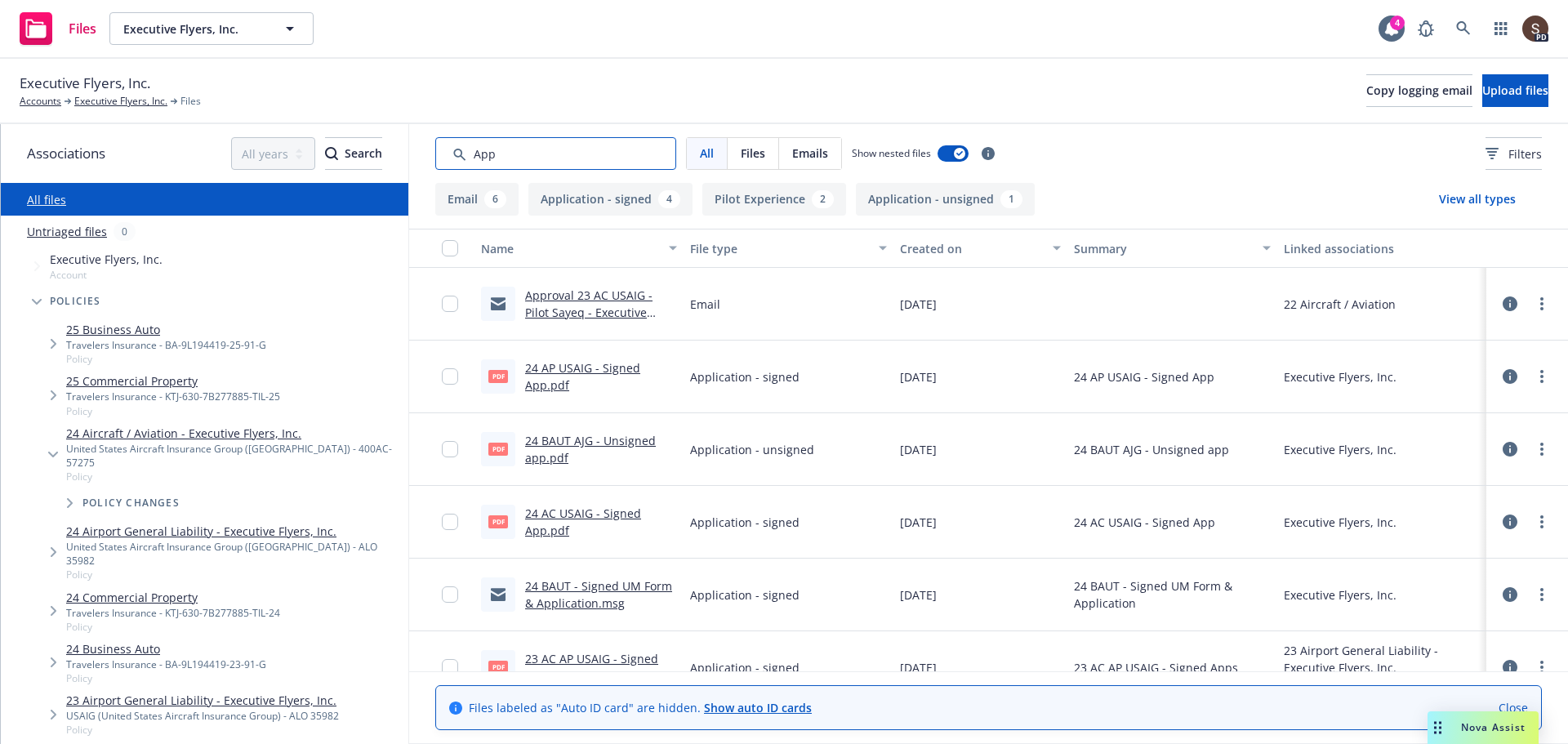
type input "App"
click at [546, 365] on link "24 AP USAIG - Signed App.pdf" at bounding box center [583, 376] width 115 height 33
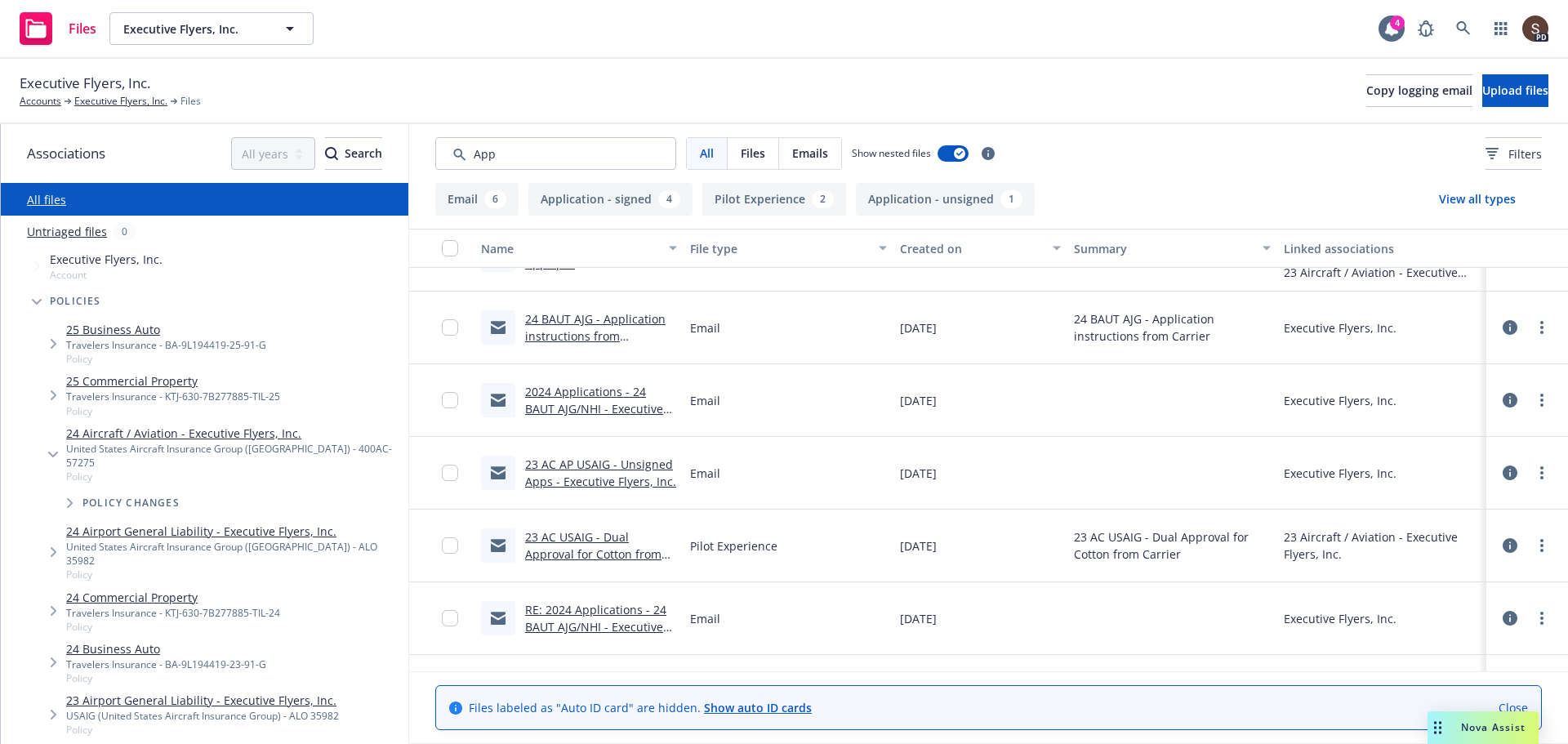
scroll to position [536, 0]
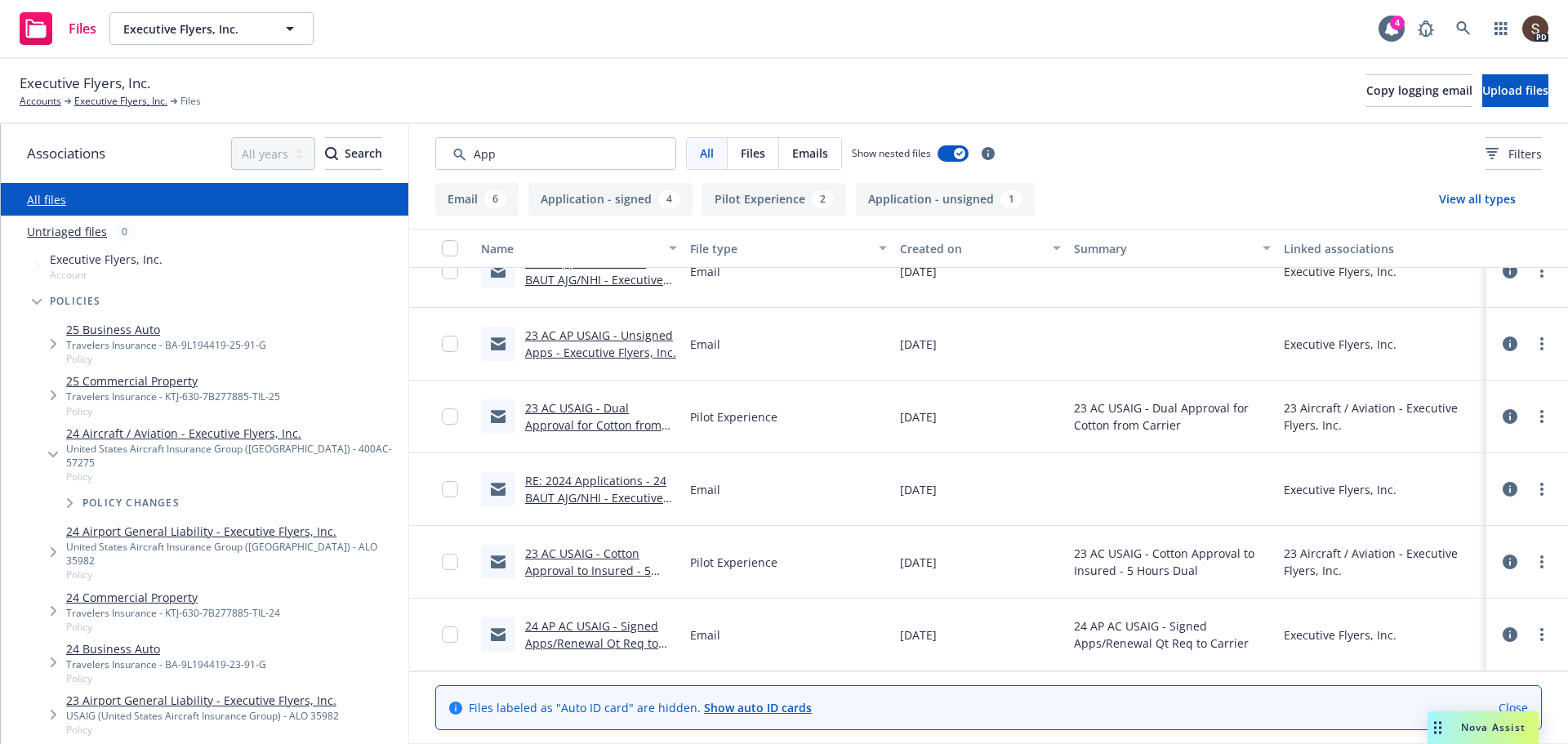
click at [610, 628] on link "24 AP AC USAIG - Signed Apps/Renewal Qt Req to Carrier.msg" at bounding box center [592, 642] width 133 height 50
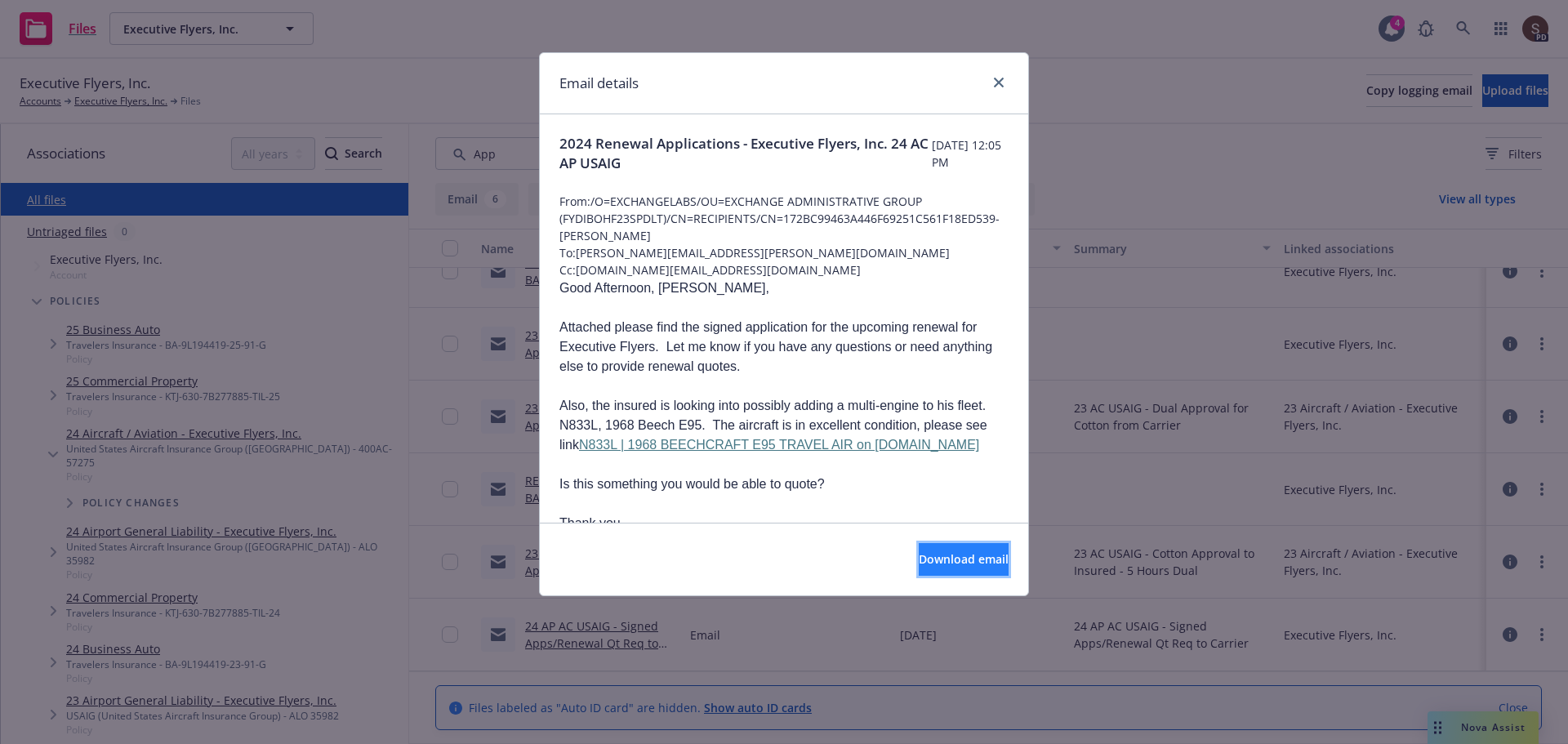
click at [933, 552] on span "Download email" at bounding box center [964, 559] width 90 height 15
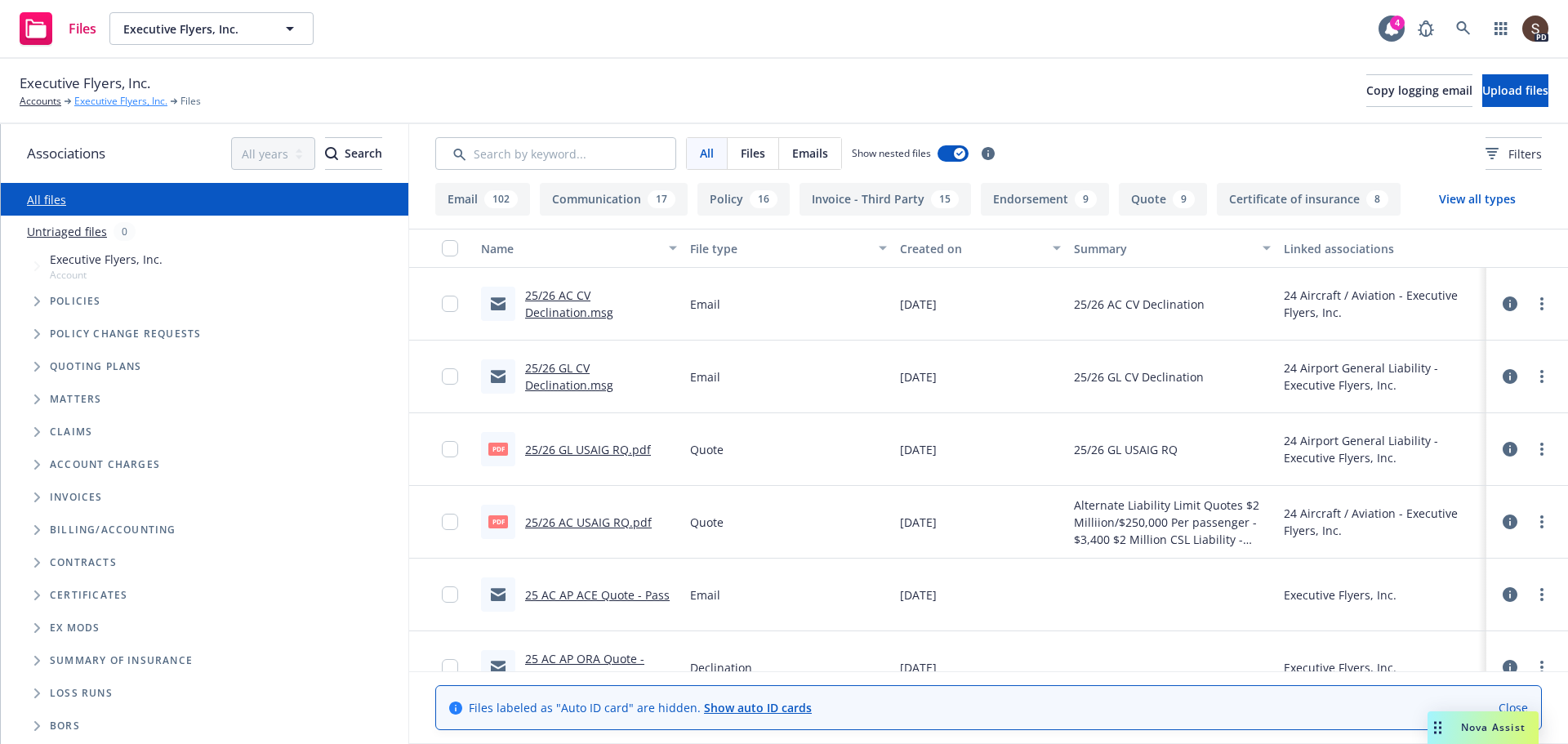
click at [124, 99] on link "Executive Flyers, Inc." at bounding box center [120, 101] width 93 height 14
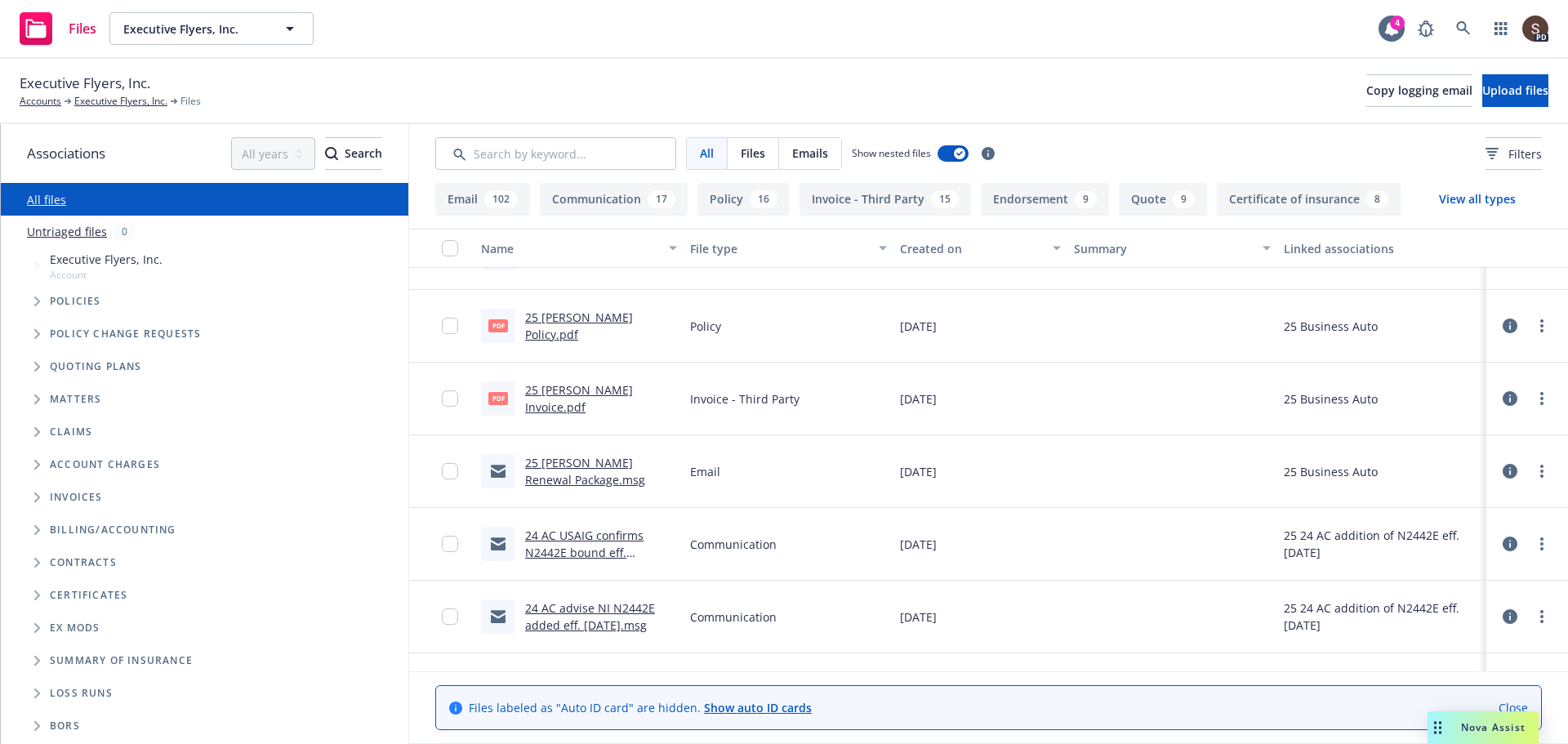
scroll to position [2858, 0]
click at [605, 530] on link "24 AC USAIG confirms N2442E bound eff. [DATE].msg" at bounding box center [584, 548] width 119 height 50
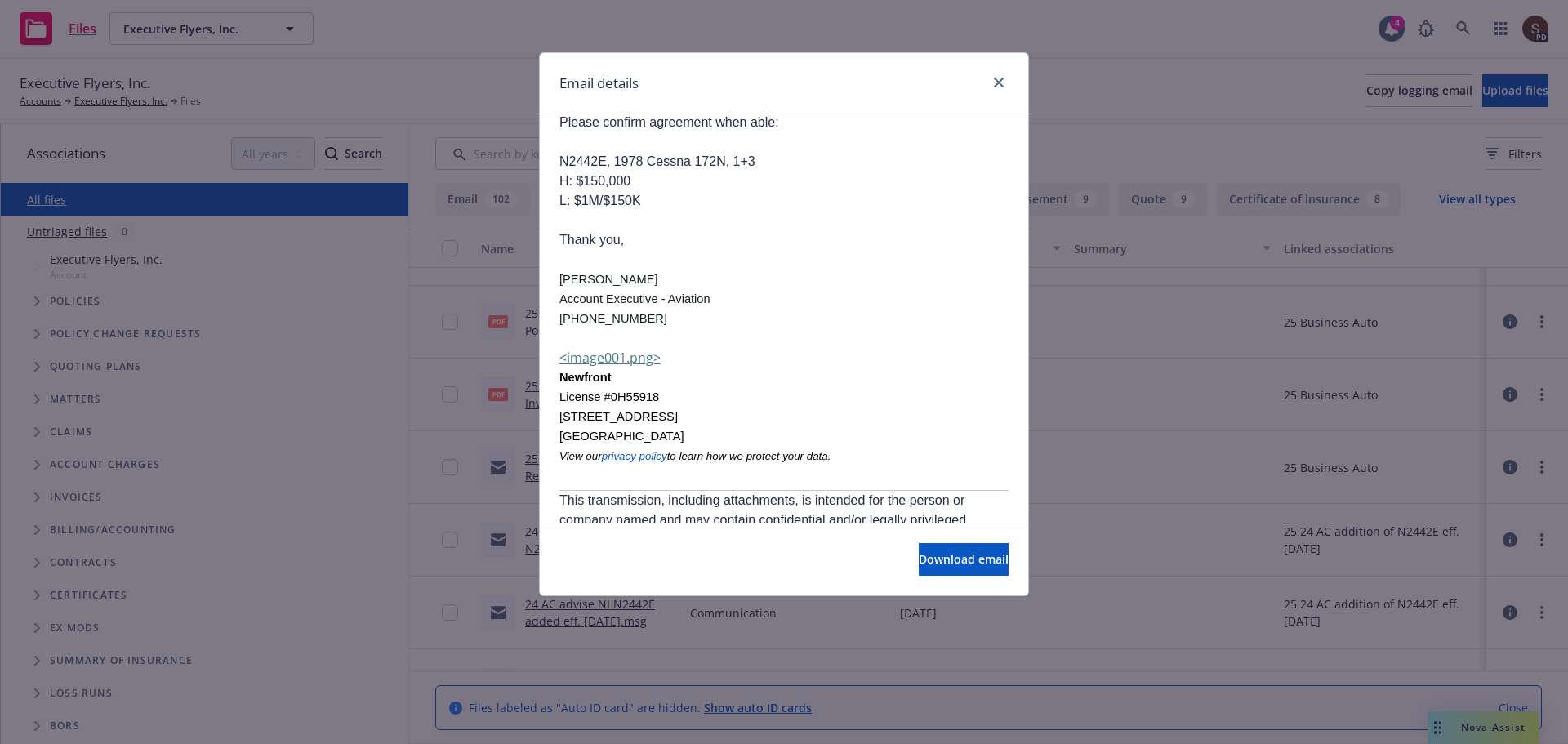
scroll to position [1810, 0]
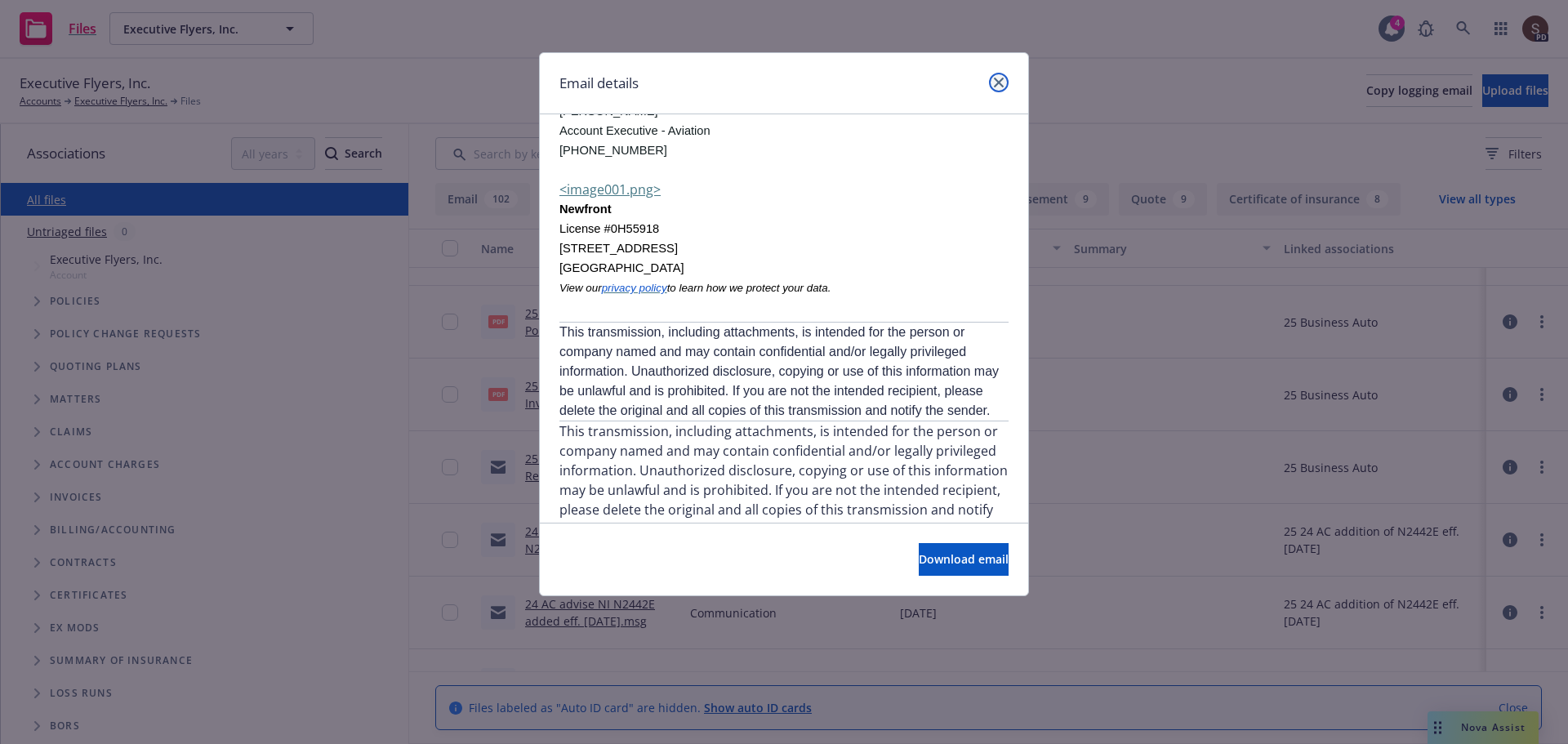
click at [1000, 78] on icon "close" at bounding box center [999, 82] width 10 height 10
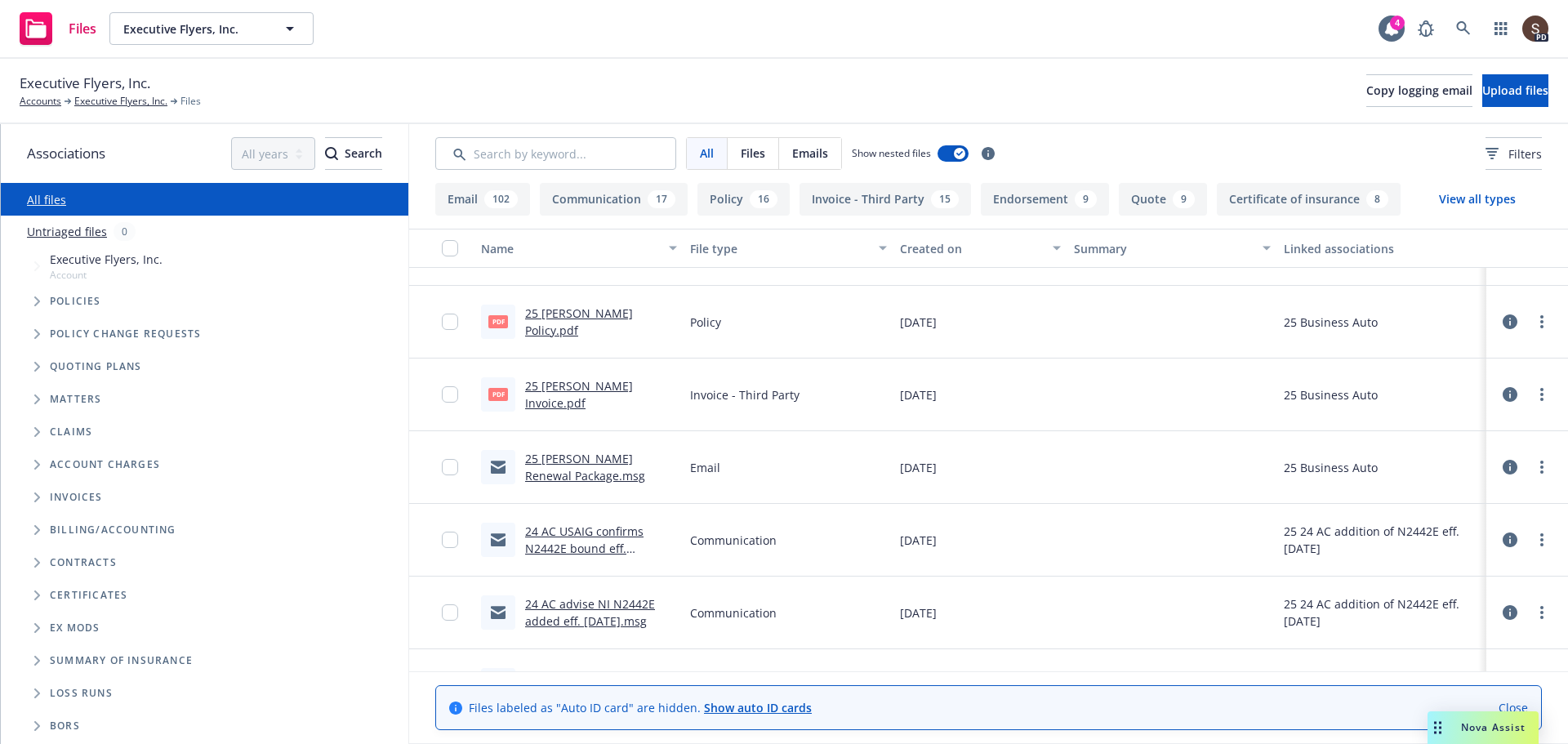
click at [593, 611] on link "24 AC advise NI N2442E added eff. 2.11.25.msg" at bounding box center [590, 612] width 129 height 33
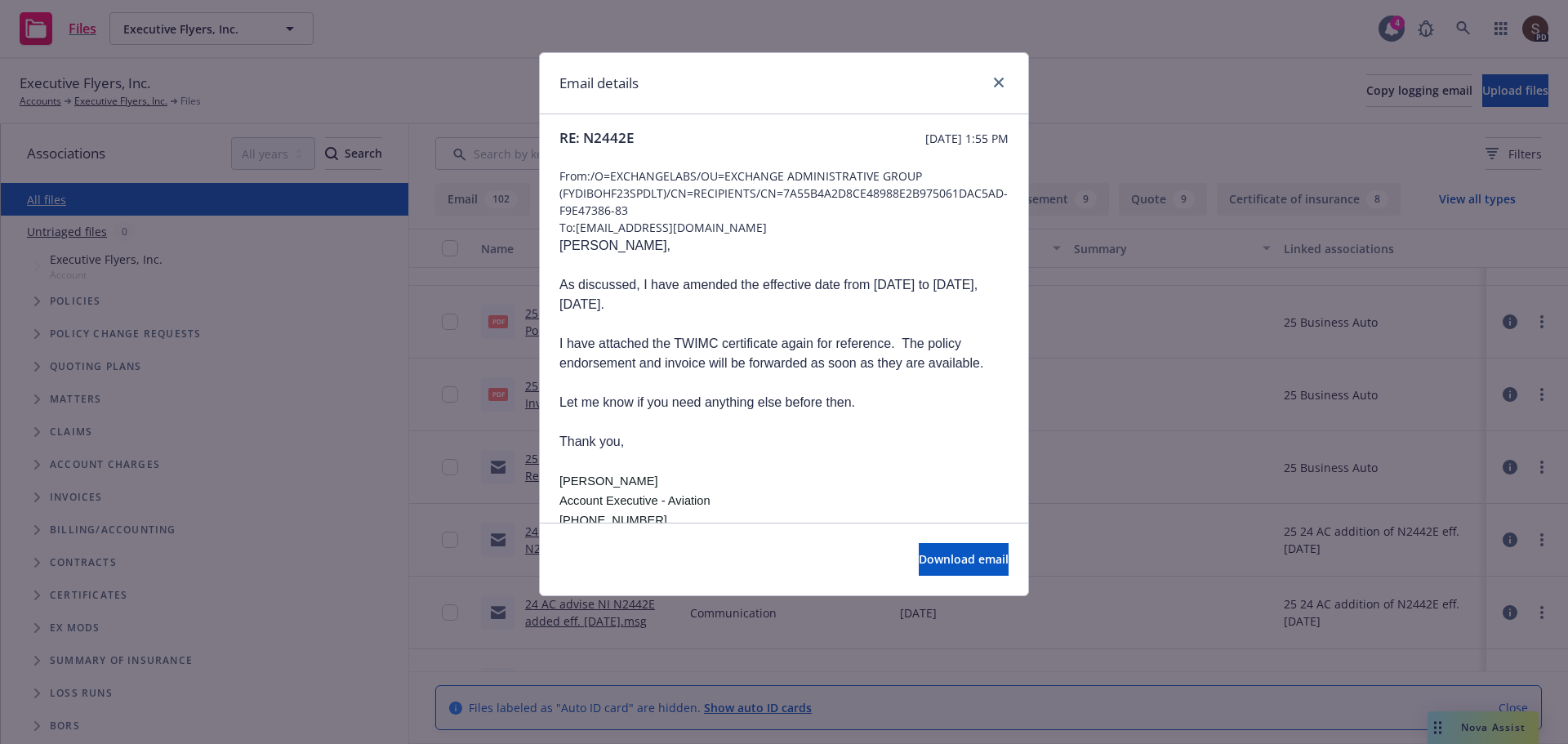
scroll to position [0, 0]
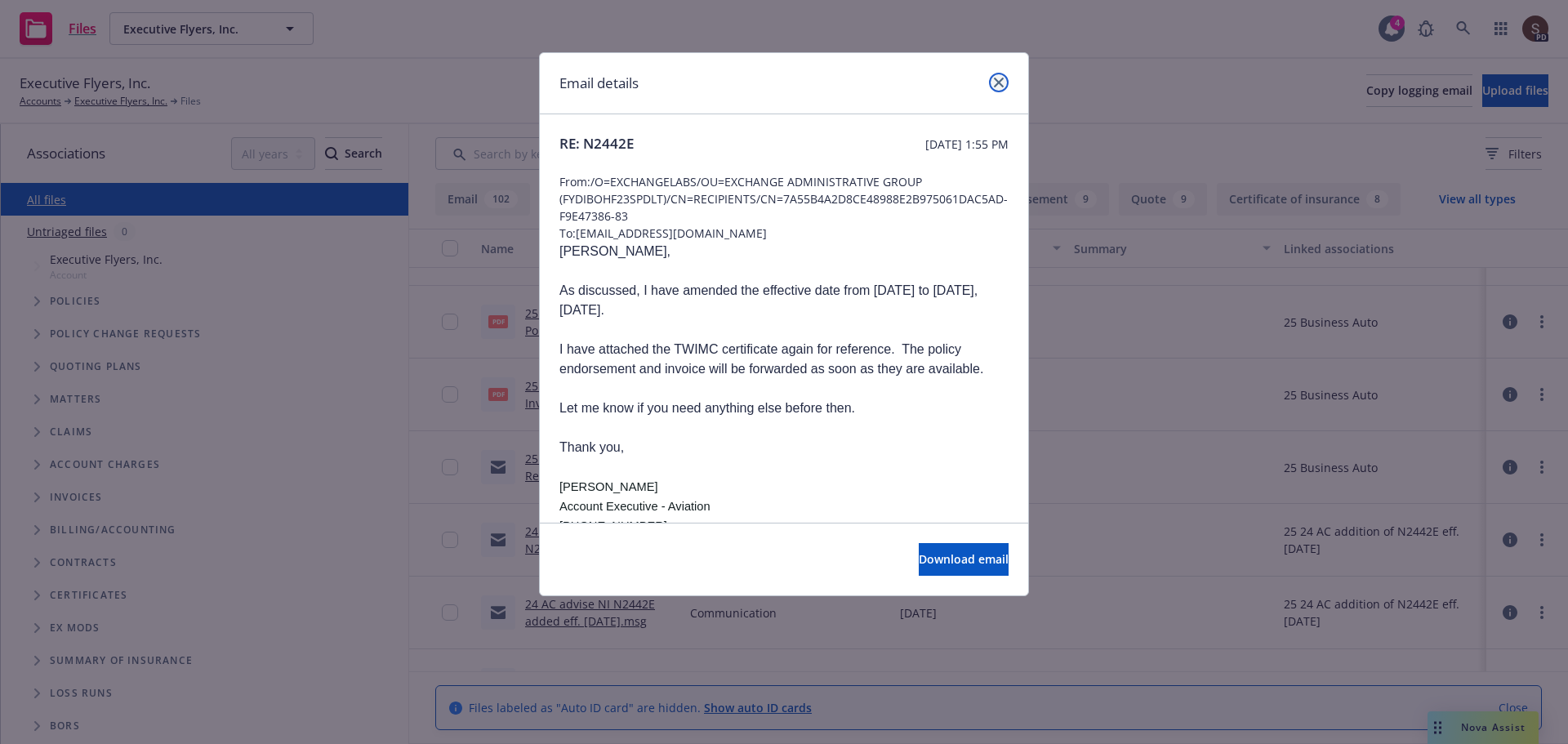
click at [1004, 82] on link "close" at bounding box center [999, 82] width 19 height 19
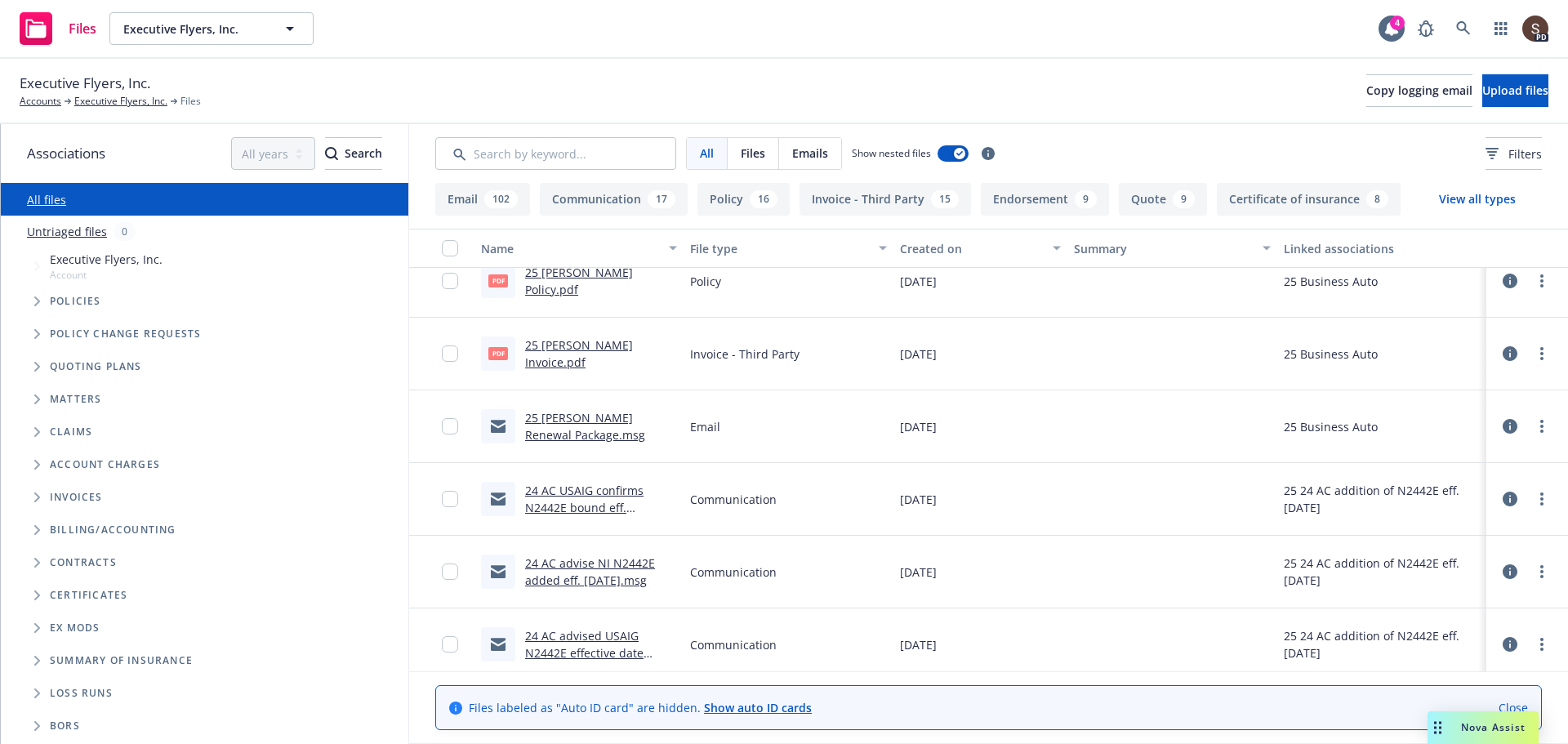
scroll to position [2941, 0]
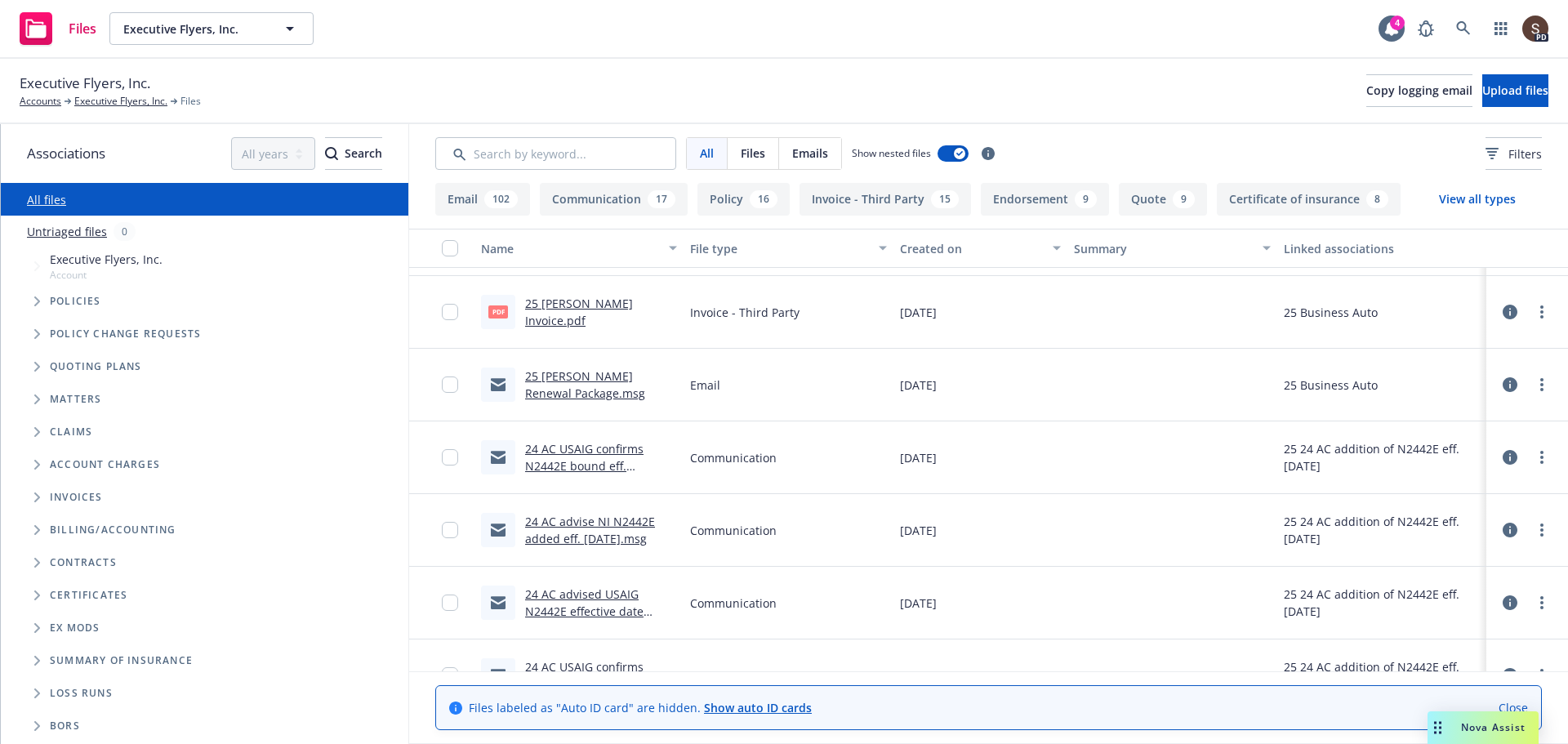
click at [589, 608] on link "24 AC advised USAIG N2442E effective date should be 2.11.25 .msg" at bounding box center [588, 611] width 124 height 50
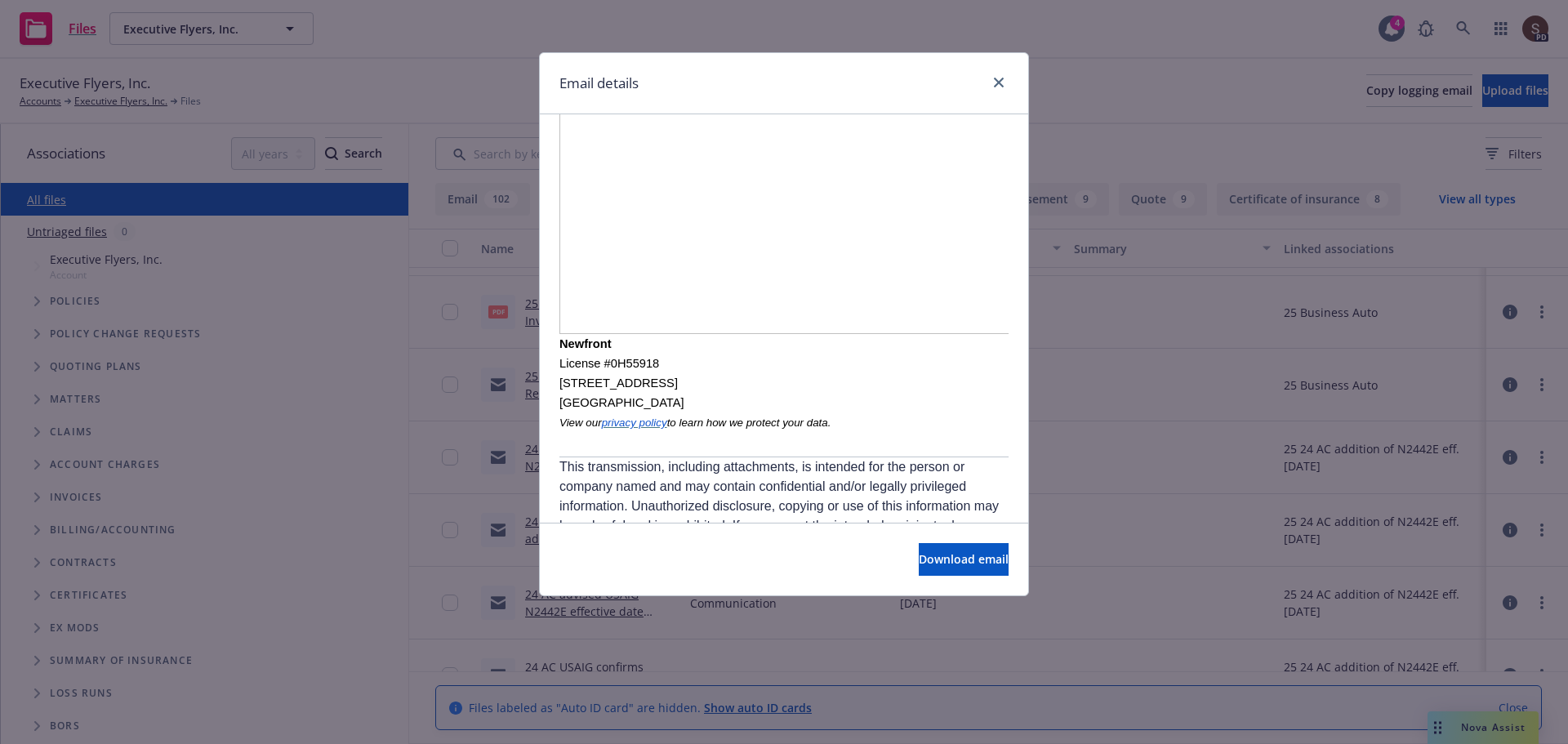
scroll to position [1982, 0]
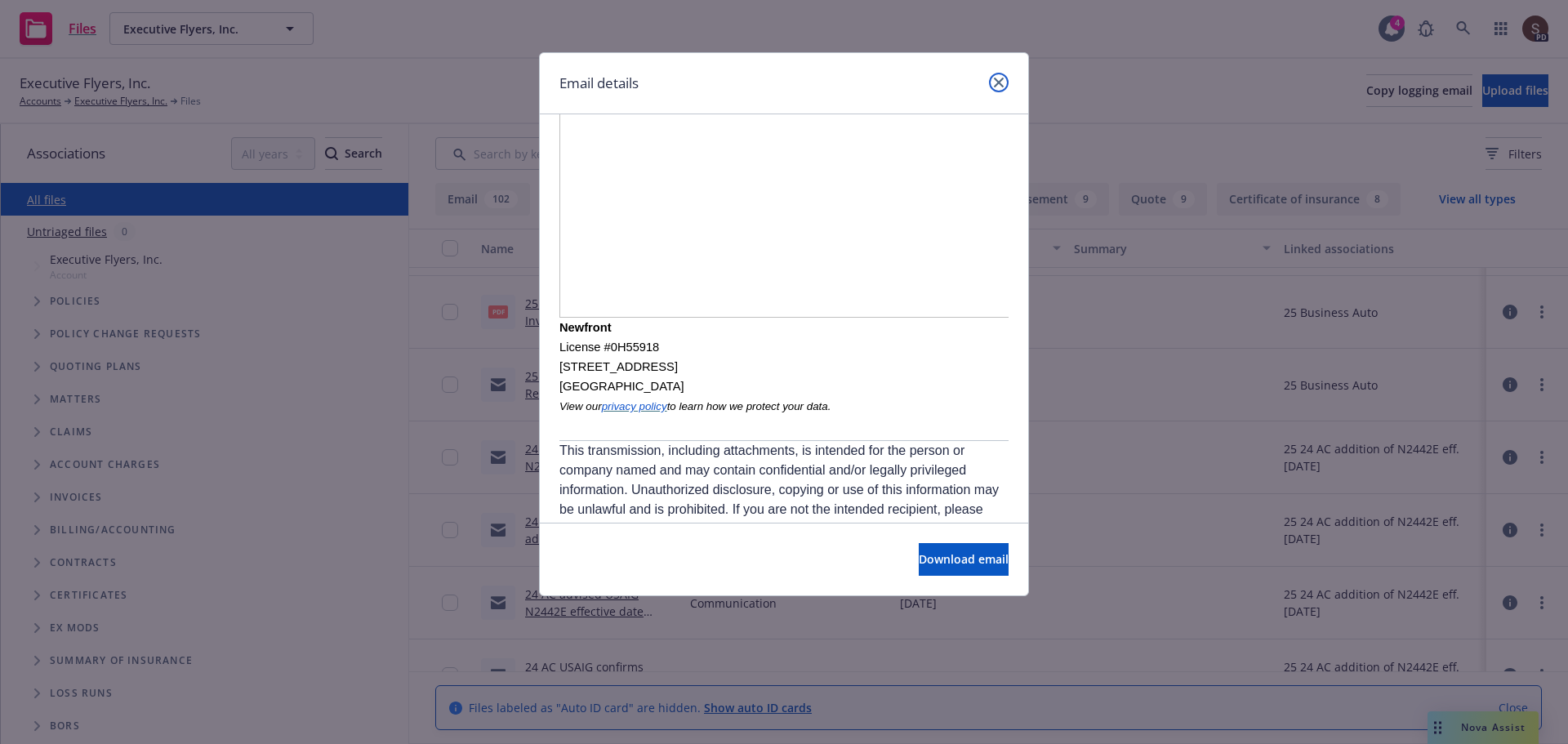
drag, startPoint x: 1000, startPoint y: 80, endPoint x: 1000, endPoint y: 98, distance: 18.0
click at [1000, 80] on icon "close" at bounding box center [999, 82] width 10 height 10
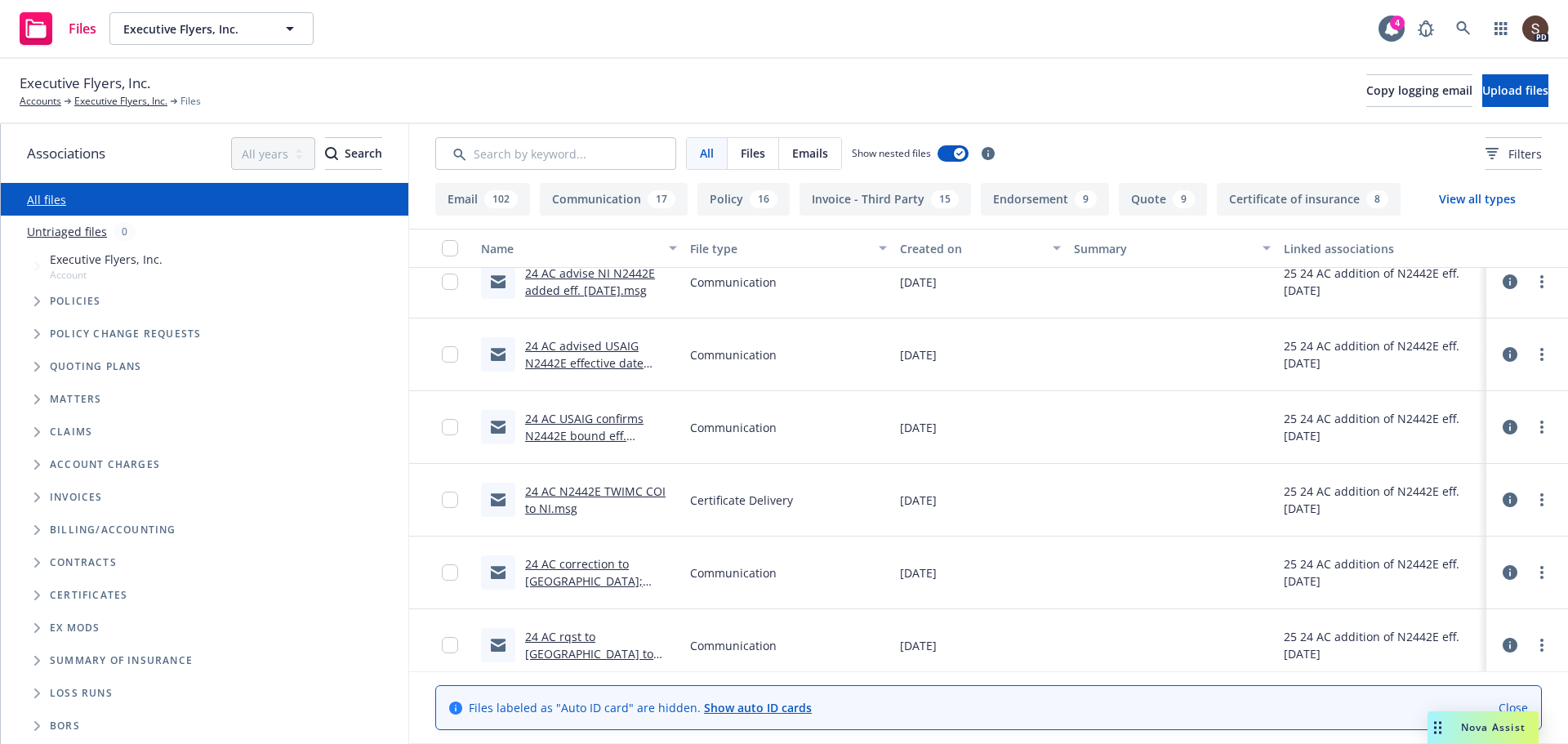
scroll to position [3267, 0]
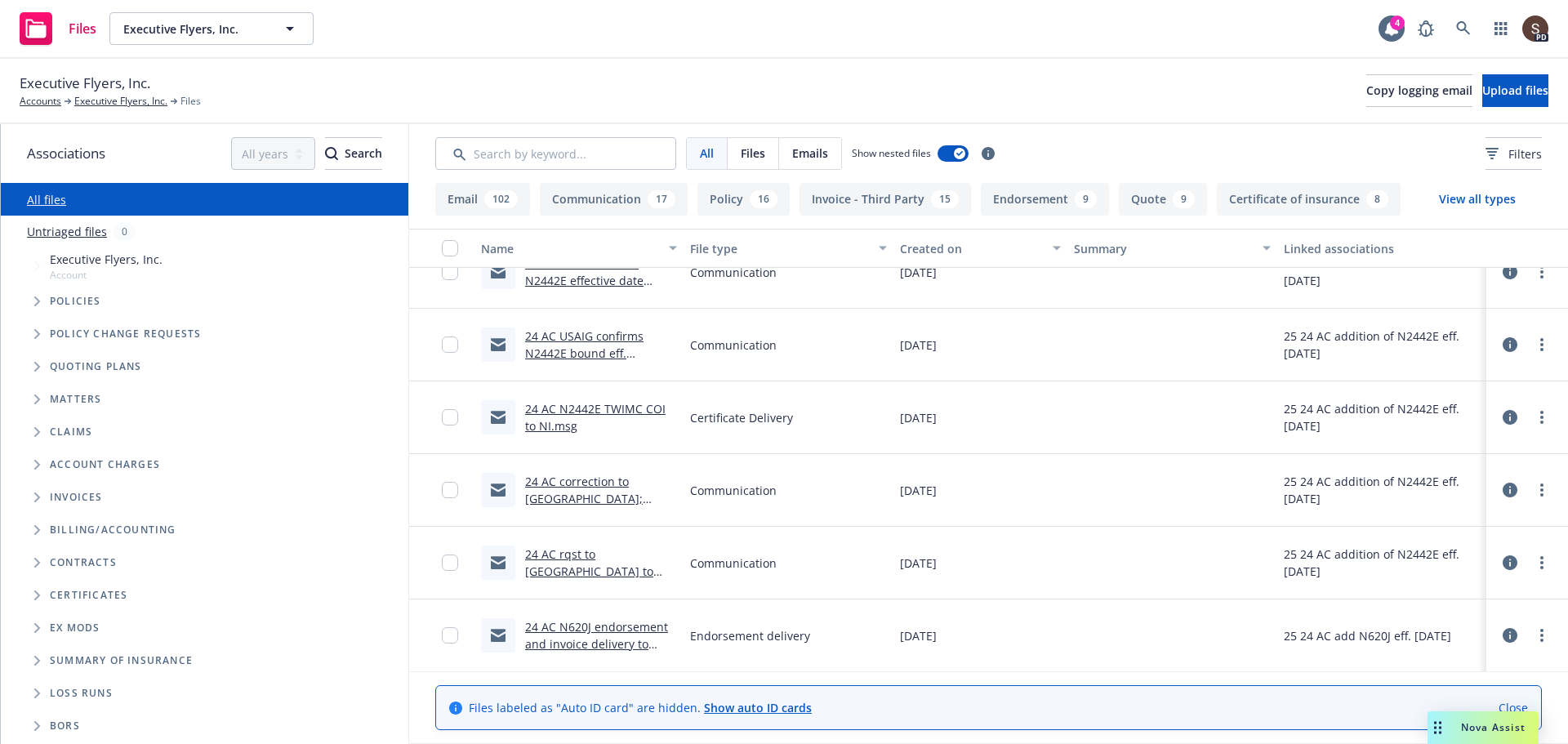
click at [593, 556] on link "24 AC rqst to USAIG to add N2442E eff. 2.13.25.msg" at bounding box center [589, 580] width 129 height 67
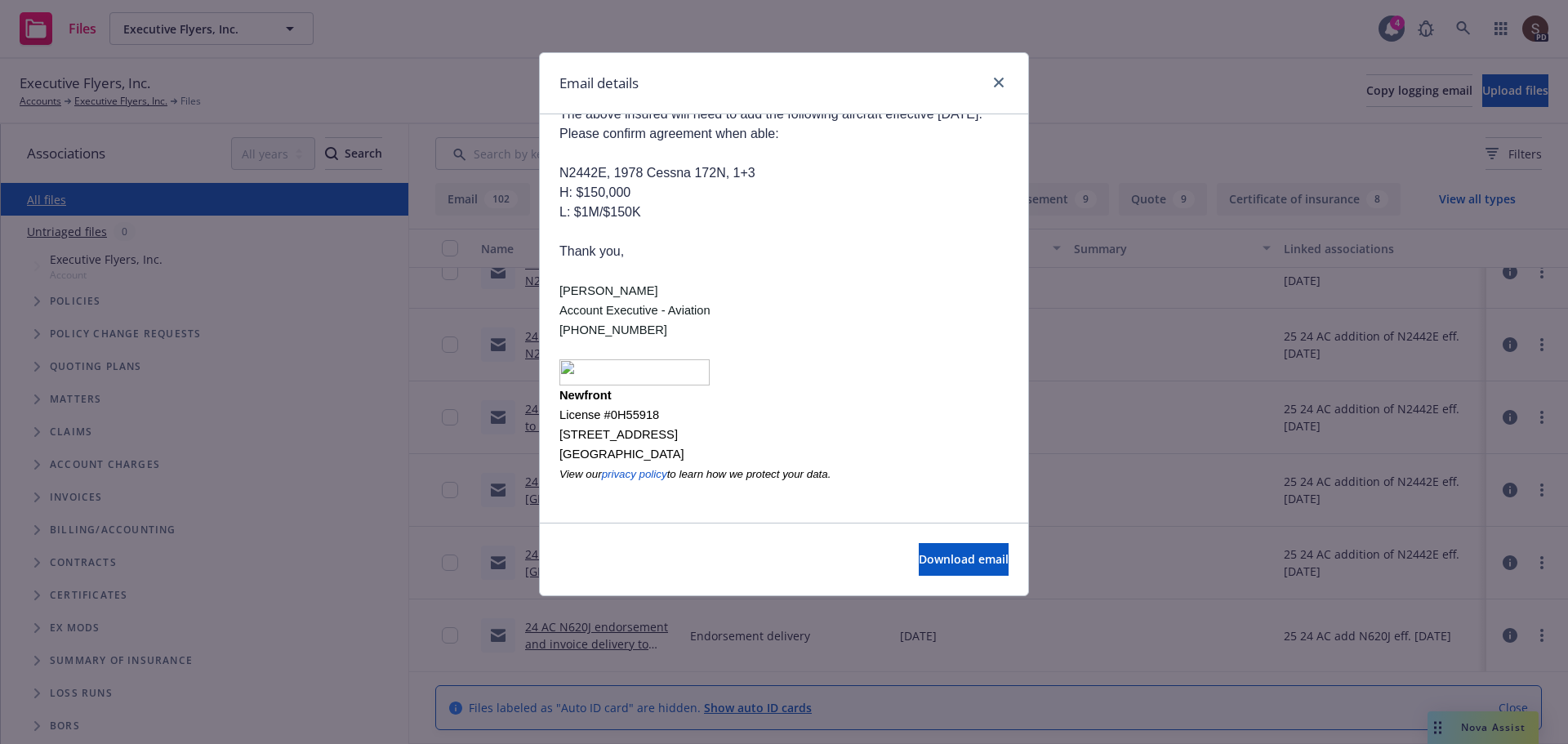
scroll to position [0, 0]
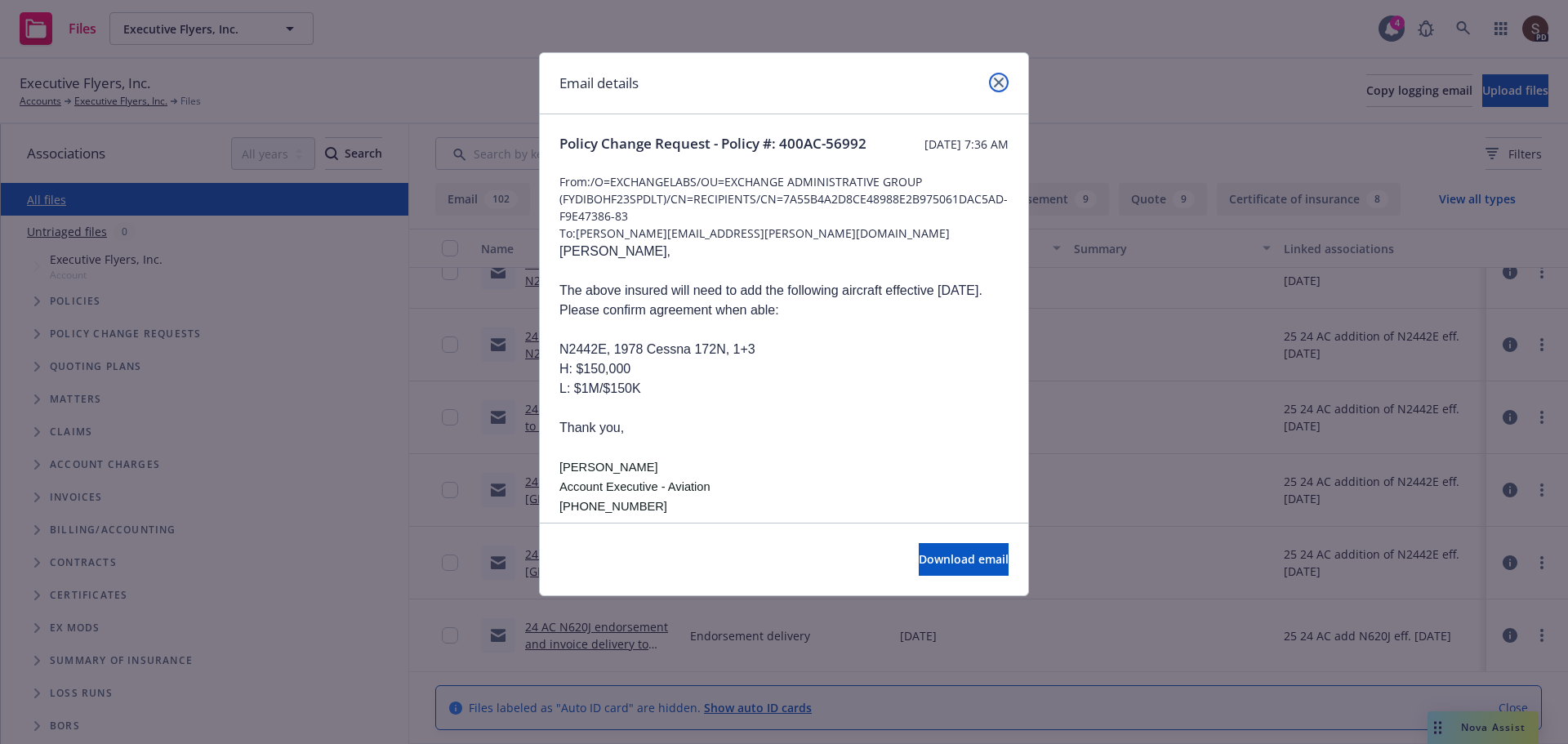
click at [1006, 81] on link "close" at bounding box center [999, 82] width 19 height 19
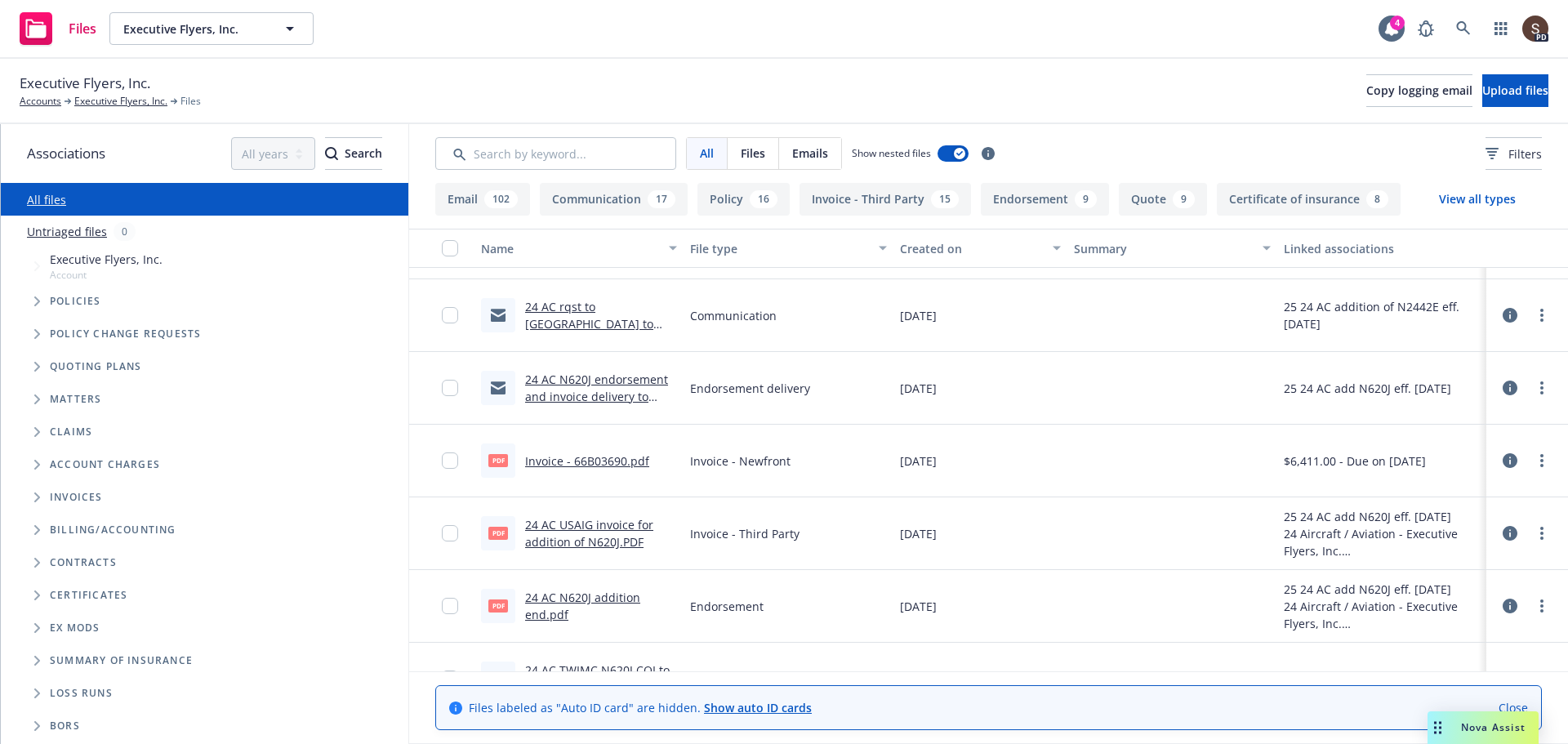
scroll to position [3430, 0]
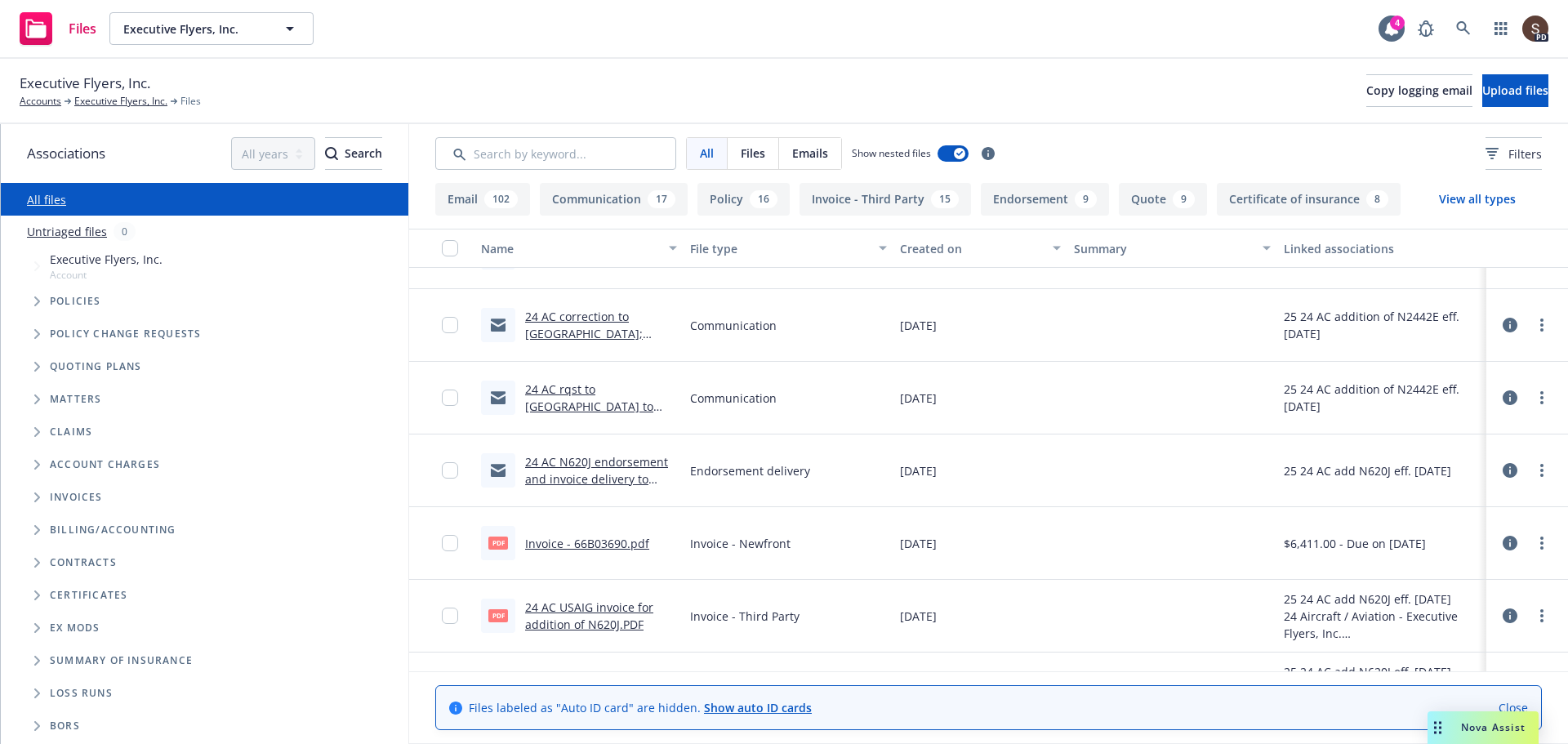
click at [598, 388] on link "24 AC rqst to USAIG to add N2442E eff. 2.13.25.msg" at bounding box center [589, 415] width 129 height 67
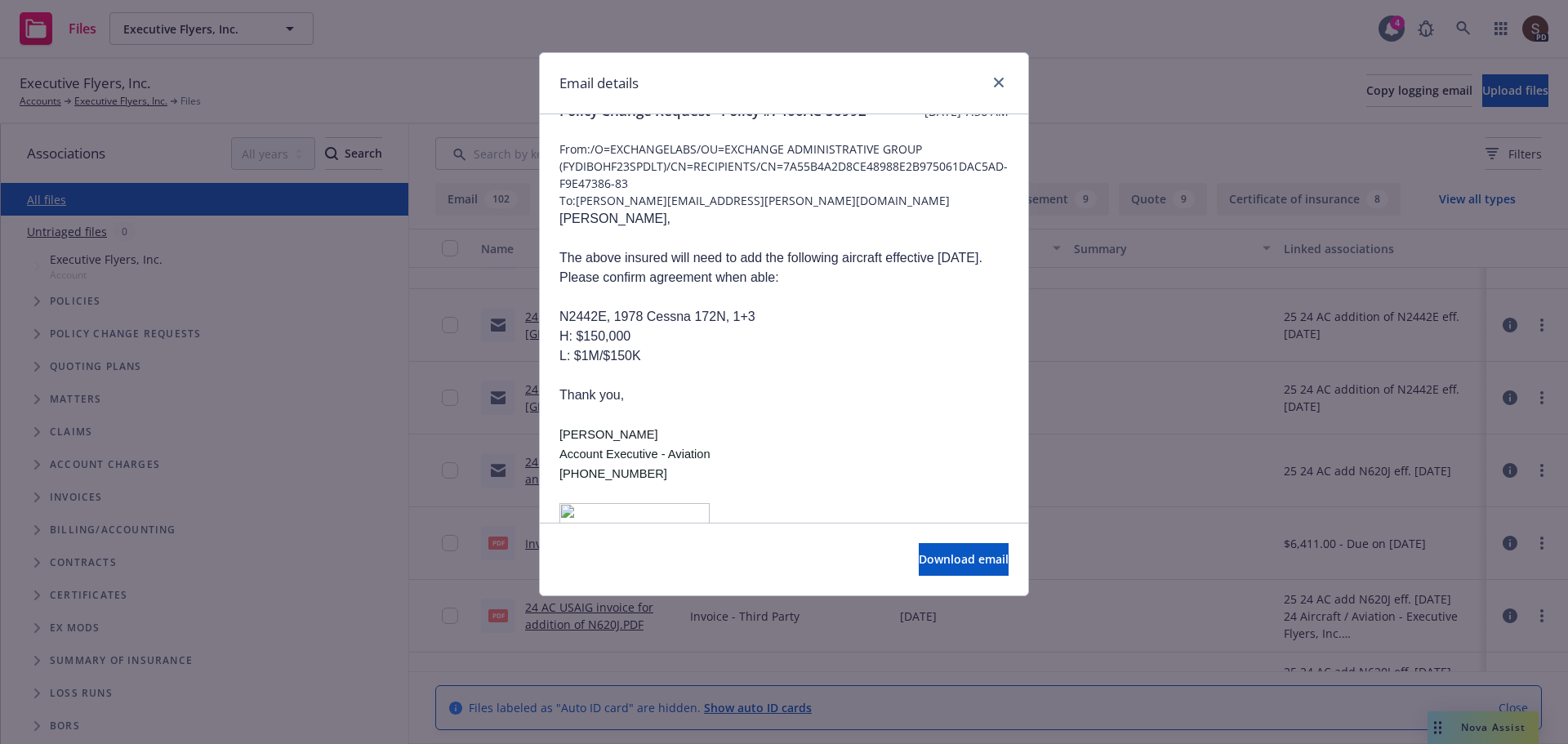
scroll to position [0, 0]
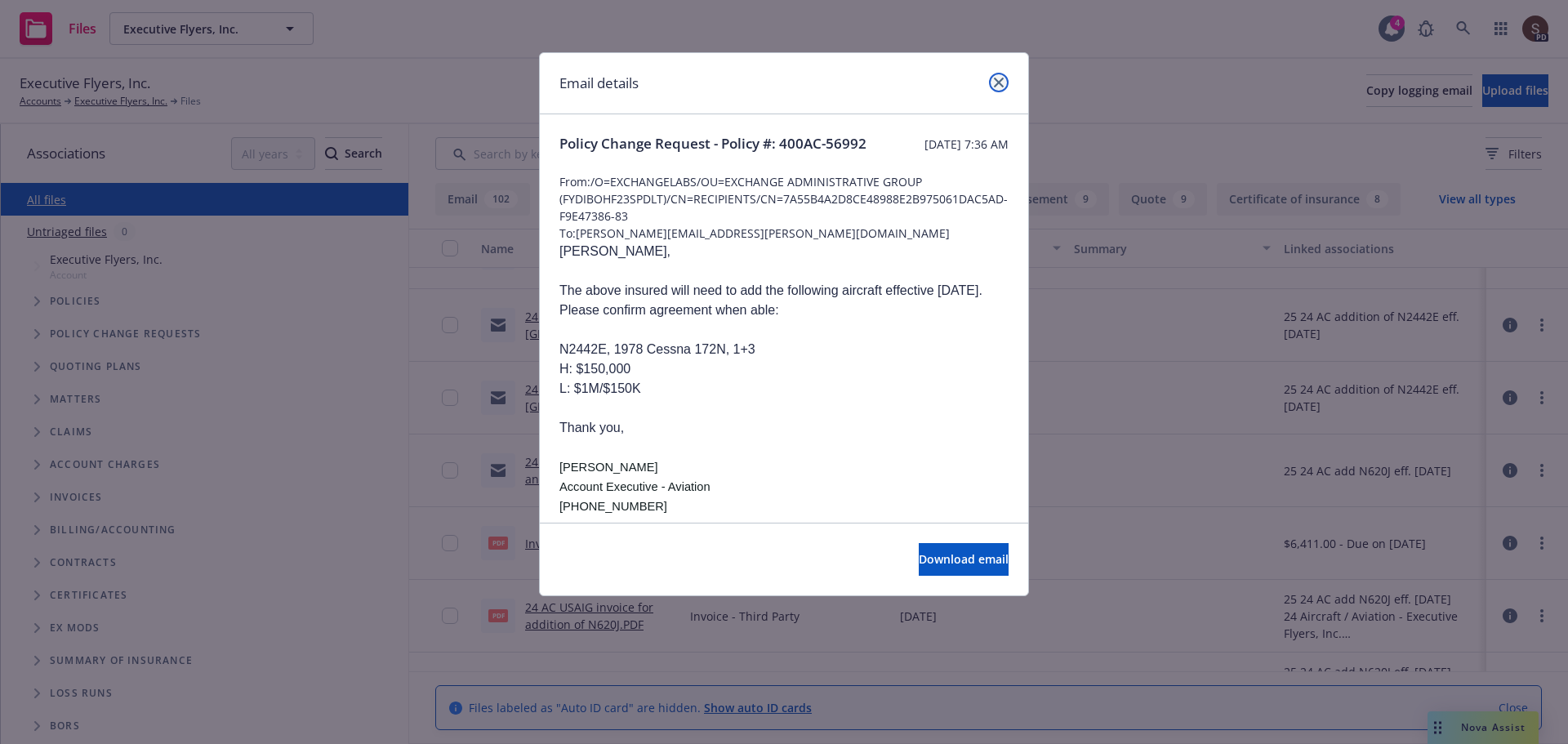
click at [995, 82] on icon "close" at bounding box center [999, 82] width 10 height 10
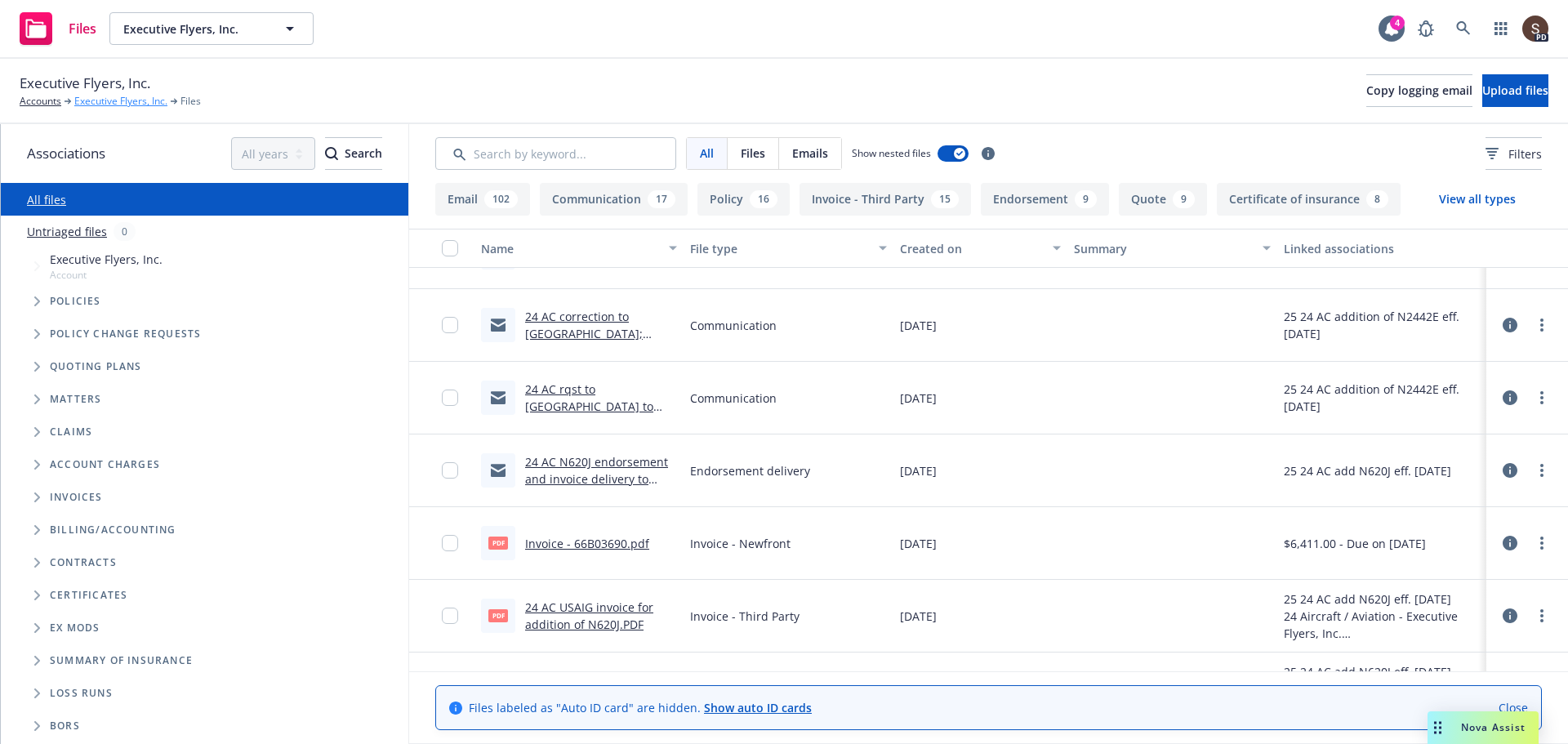
click at [116, 100] on link "Executive Flyers, Inc." at bounding box center [120, 101] width 93 height 14
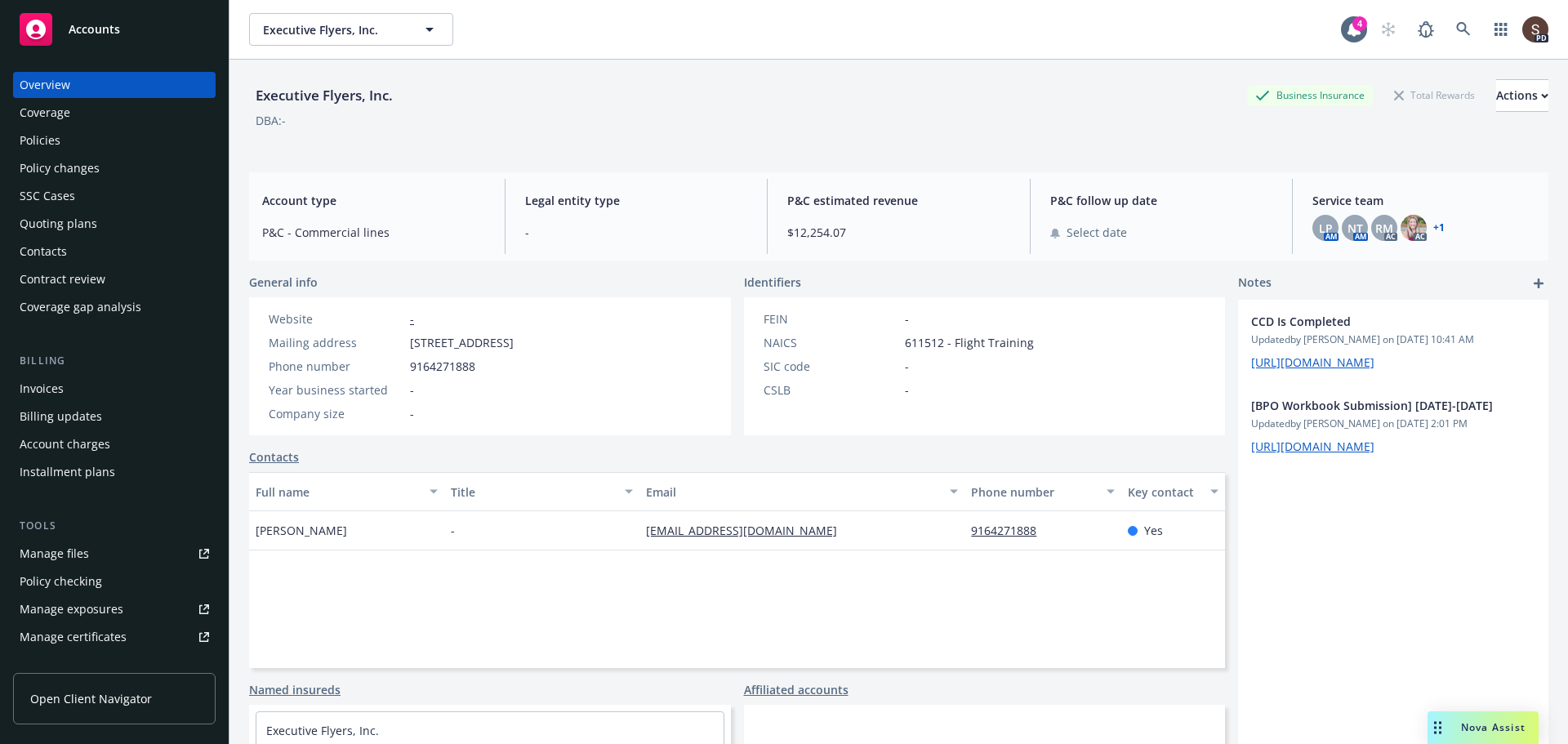
click at [80, 552] on div "Manage files" at bounding box center [54, 553] width 70 height 26
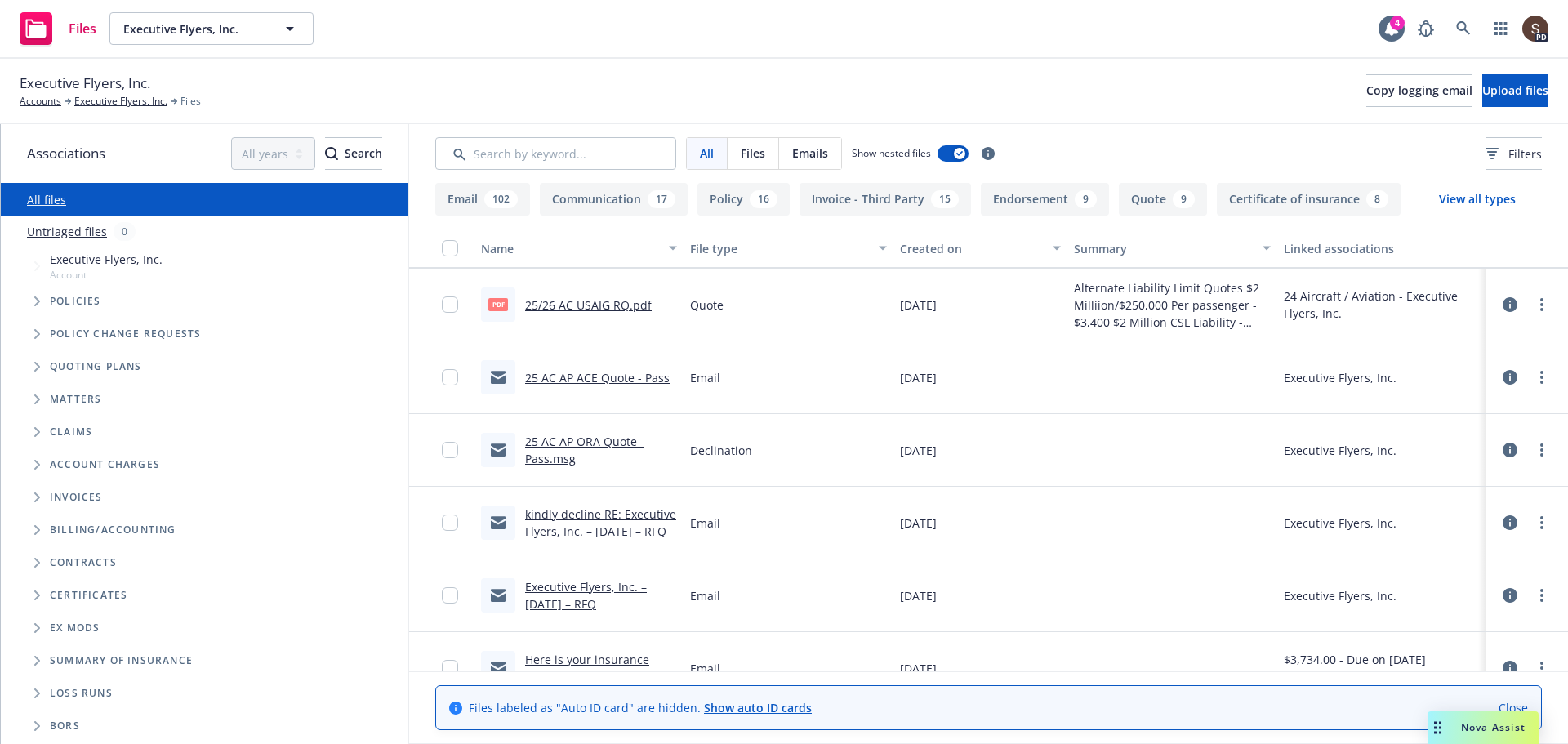
scroll to position [245, 0]
